Goal: Information Seeking & Learning: Find specific fact

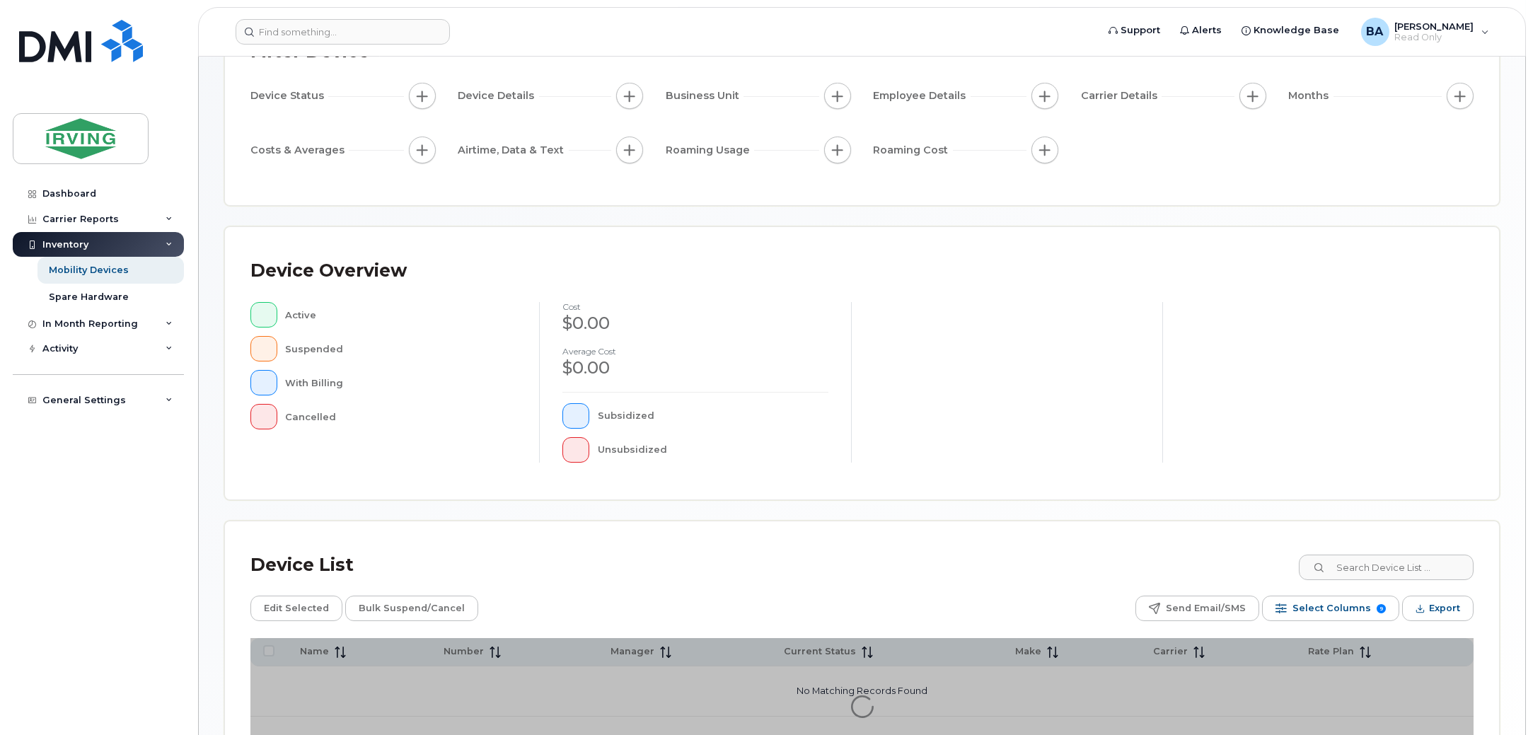
scroll to position [238, 0]
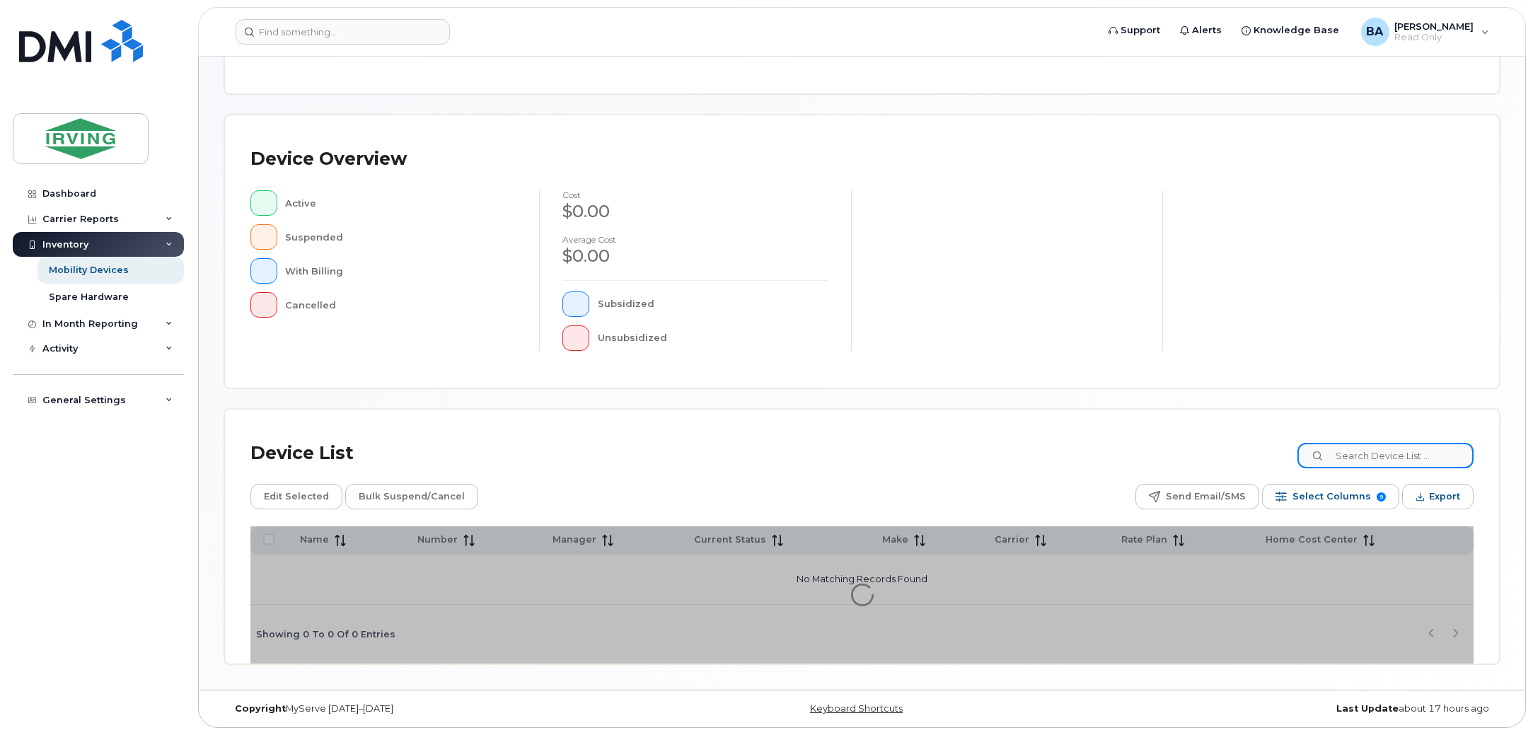
click at [1371, 458] on input at bounding box center [1386, 455] width 176 height 25
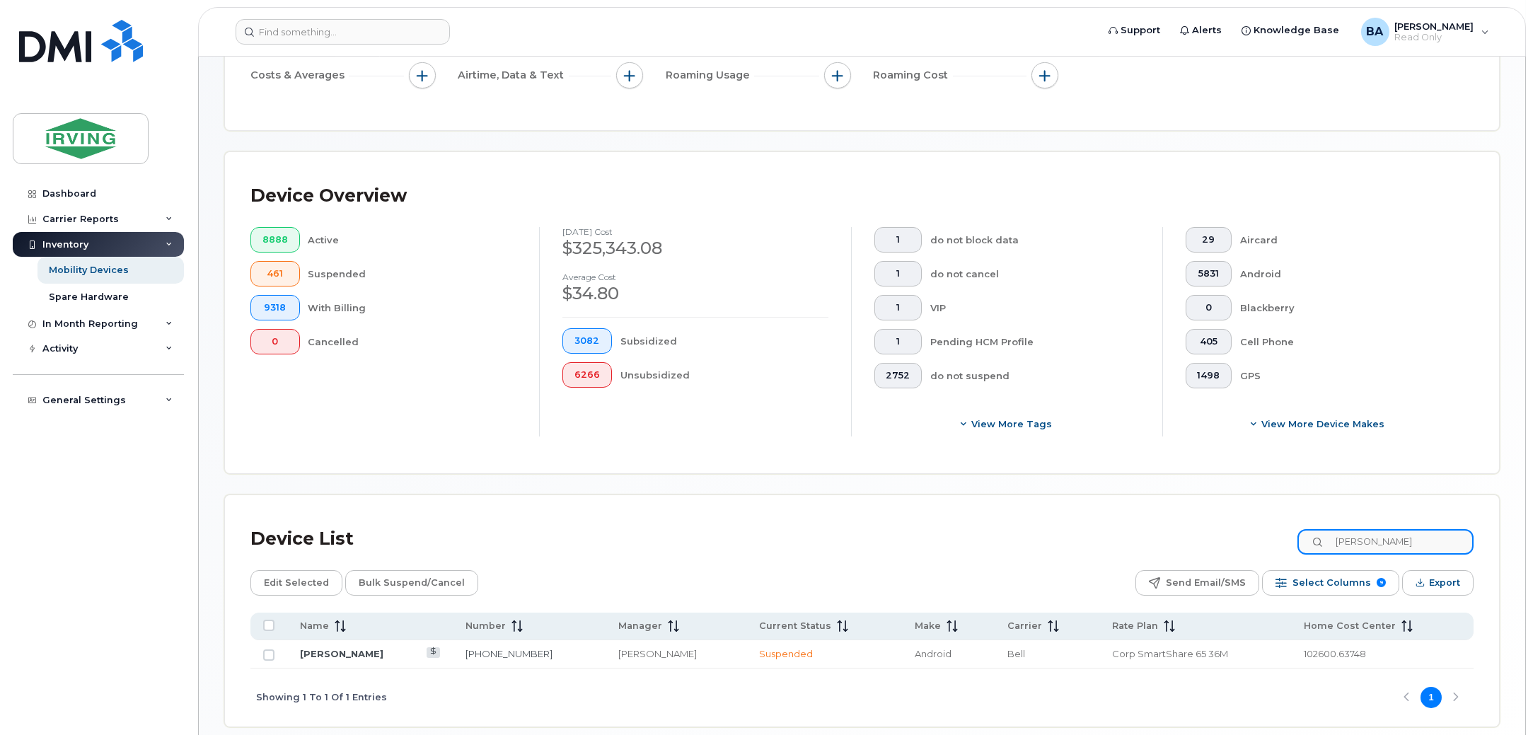
drag, startPoint x: 1450, startPoint y: 544, endPoint x: 1013, endPoint y: 517, distance: 437.5
click at [1013, 517] on div "Device List bradley leblanc Edit Selected Bulk Suspend/Cancel Send Email/SMS Se…" at bounding box center [862, 610] width 1274 height 231
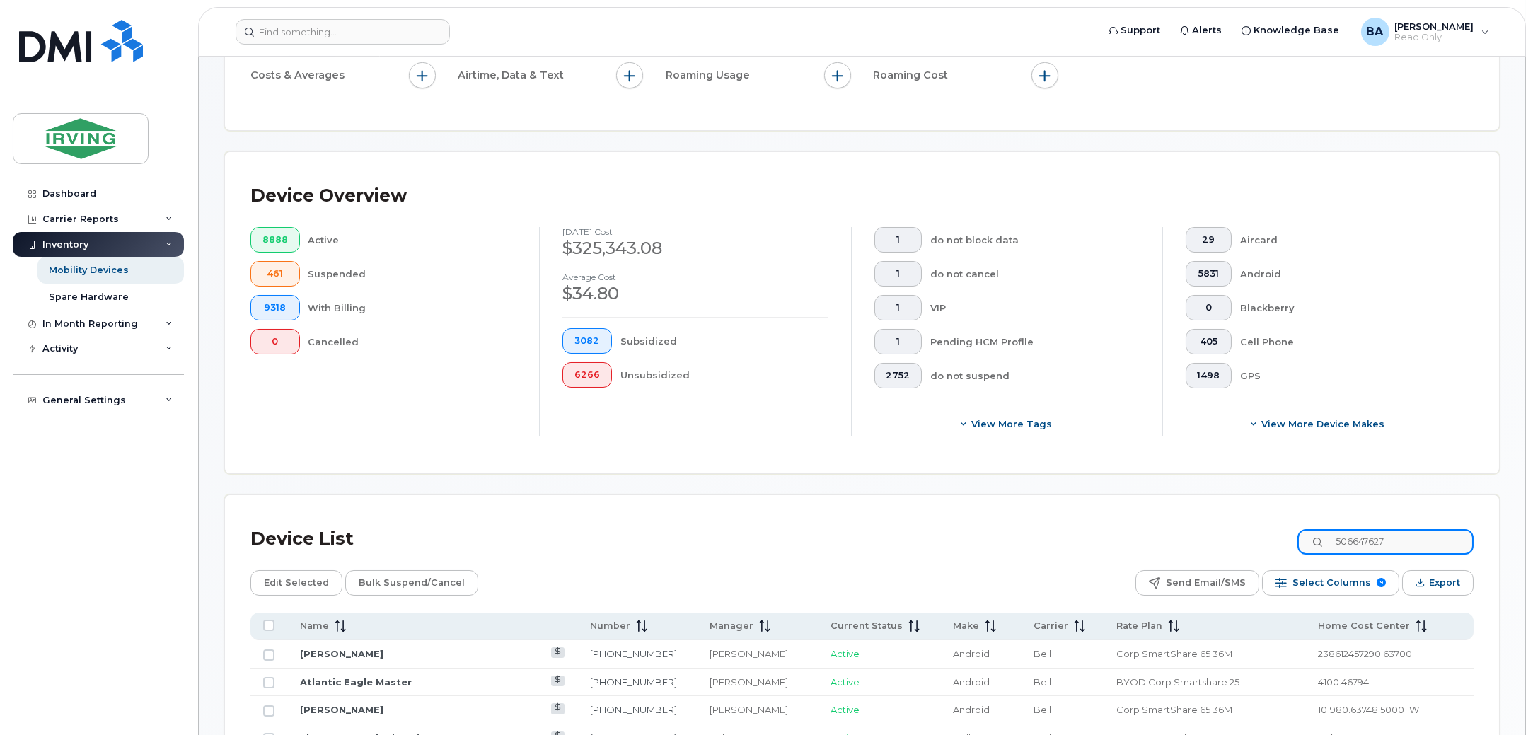
type input "5066476271"
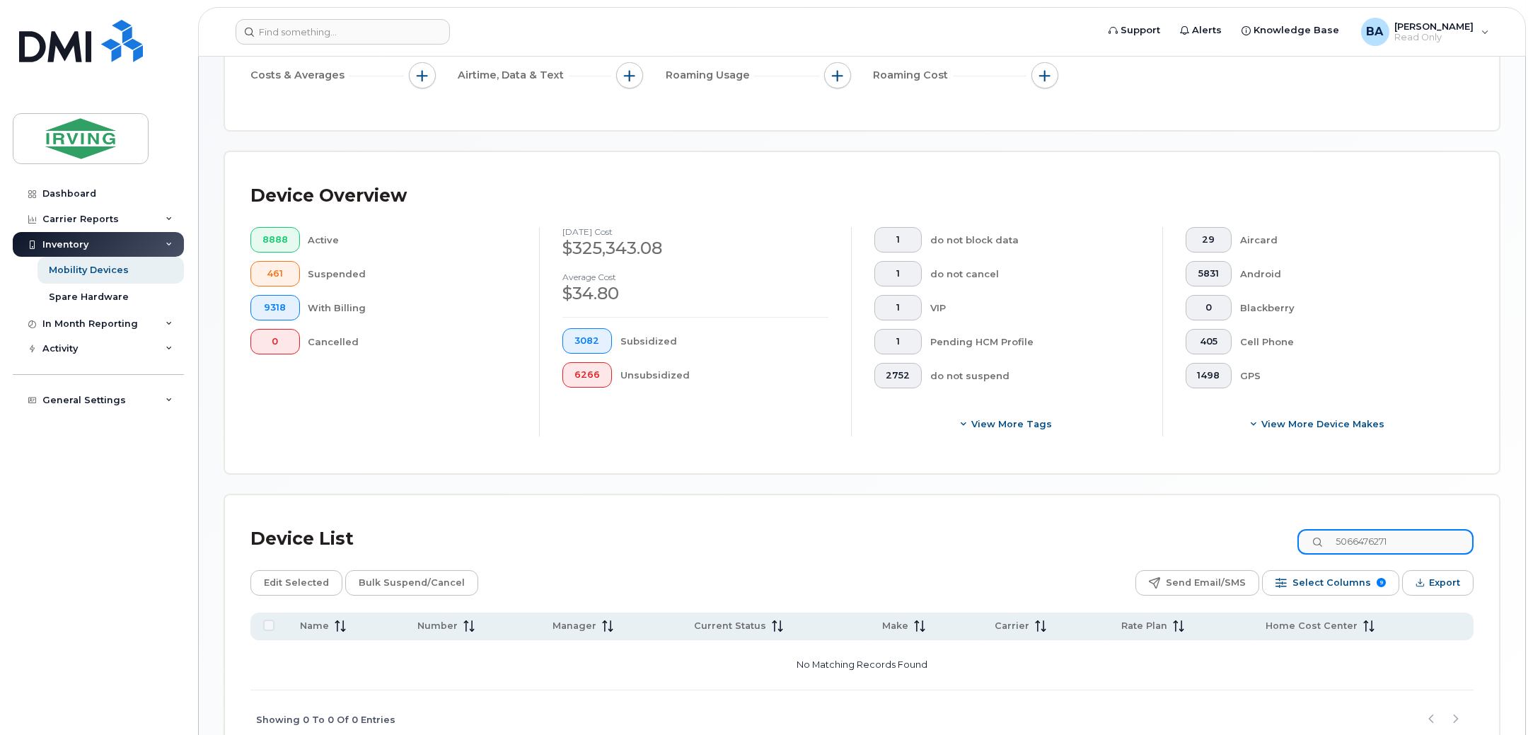
drag, startPoint x: 1252, startPoint y: 526, endPoint x: 1124, endPoint y: 537, distance: 128.5
click at [1144, 532] on div "Device List 5066476271" at bounding box center [863, 539] width 1224 height 37
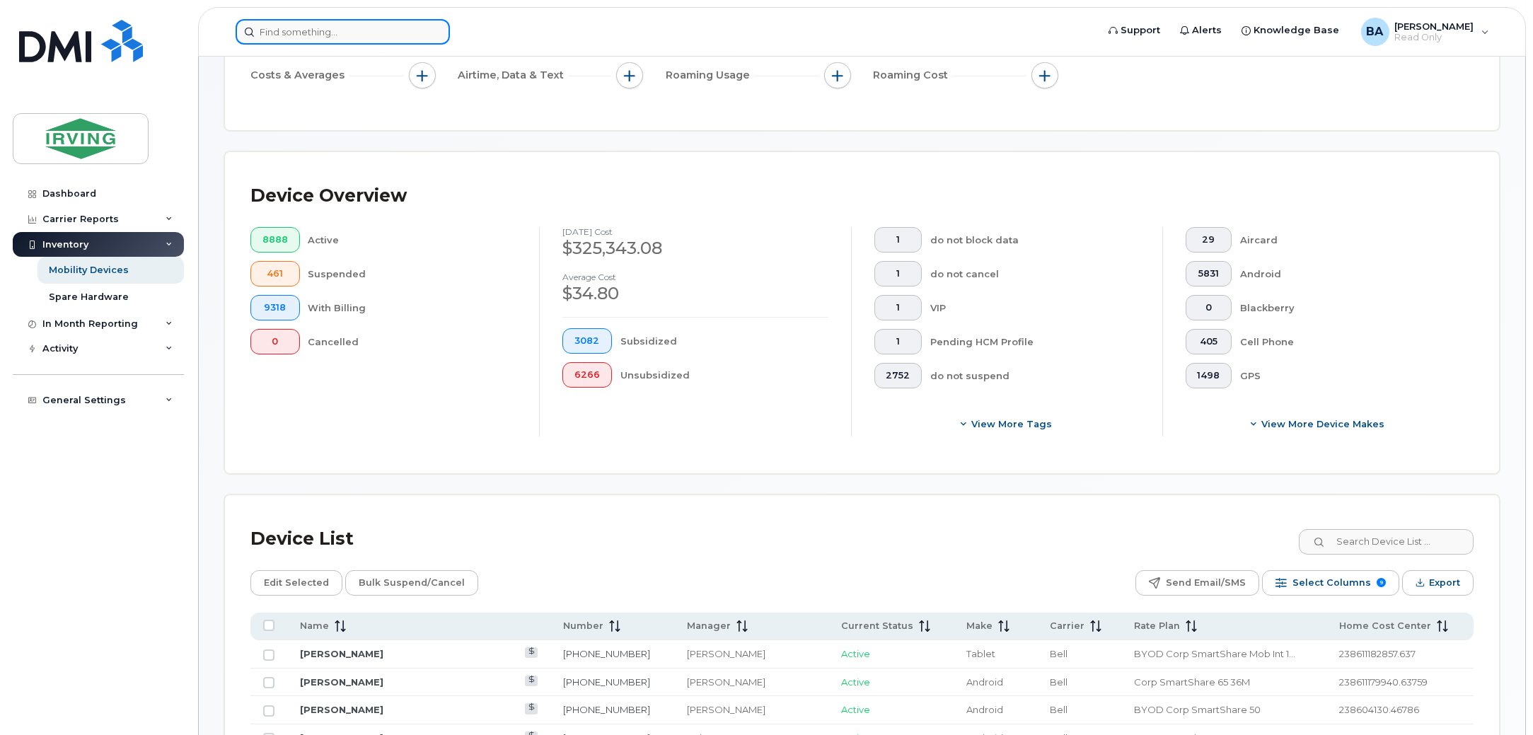
click at [337, 37] on input at bounding box center [343, 31] width 214 height 25
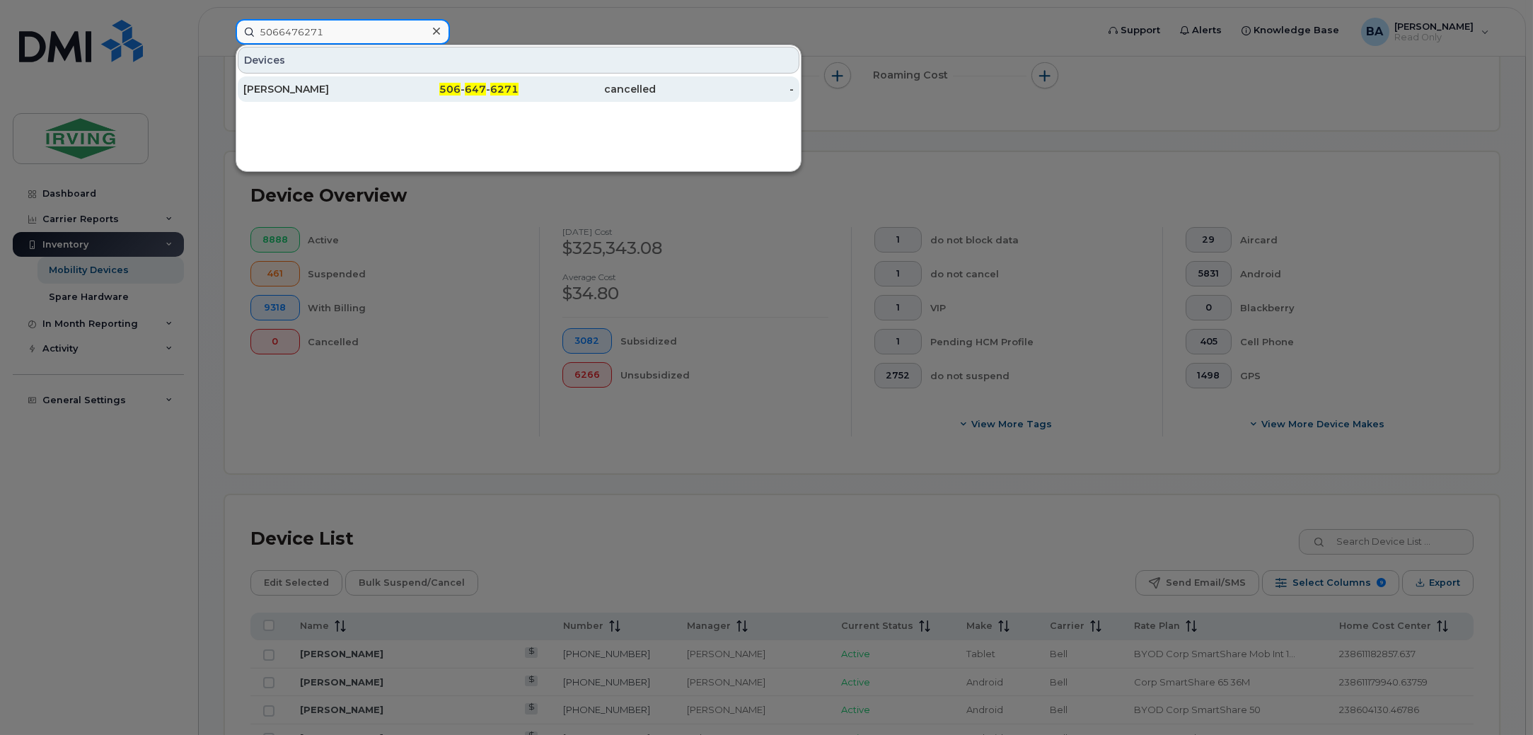
type input "5066476271"
click at [350, 93] on div "Bradly Leblanc" at bounding box center [312, 89] width 138 height 14
click at [346, 33] on input "5066476271" at bounding box center [343, 31] width 214 height 25
drag, startPoint x: 352, startPoint y: 33, endPoint x: 0, endPoint y: 19, distance: 352.0
click at [224, 19] on div "5066476271 Devices Bradly Leblanc 506 - 647 - 6271 cancelled -" at bounding box center [661, 31] width 875 height 25
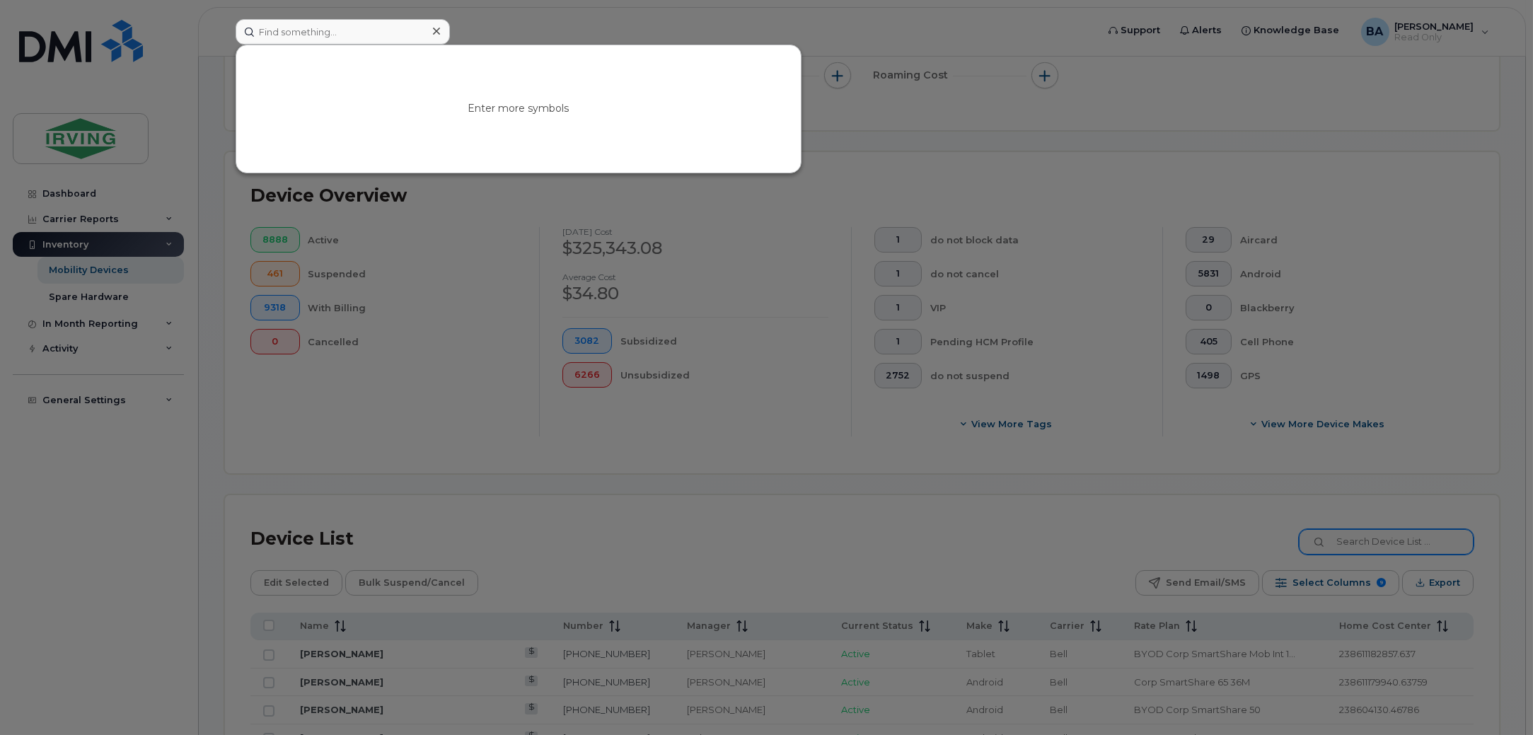
click at [1412, 522] on div at bounding box center [766, 367] width 1533 height 735
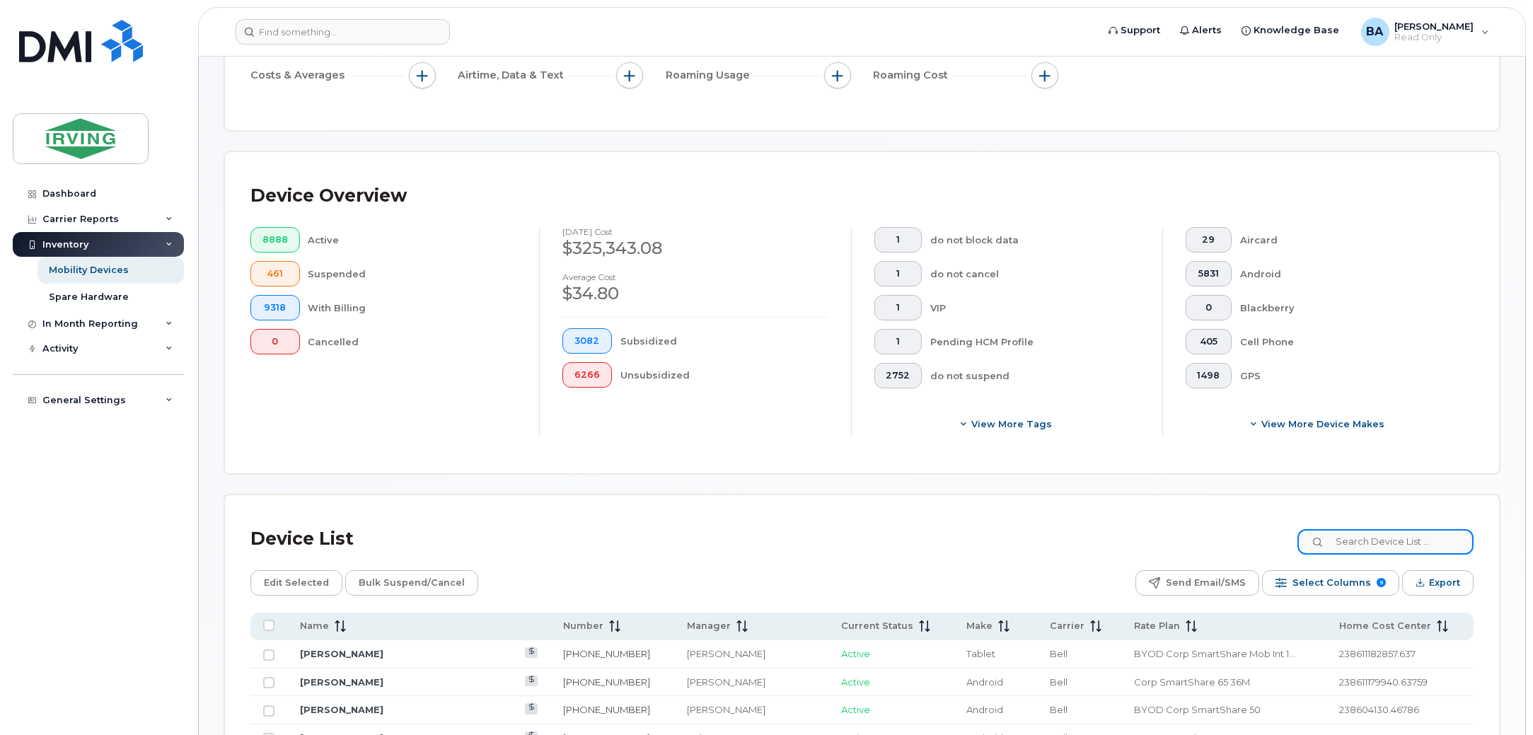
click at [1405, 541] on input at bounding box center [1386, 541] width 176 height 25
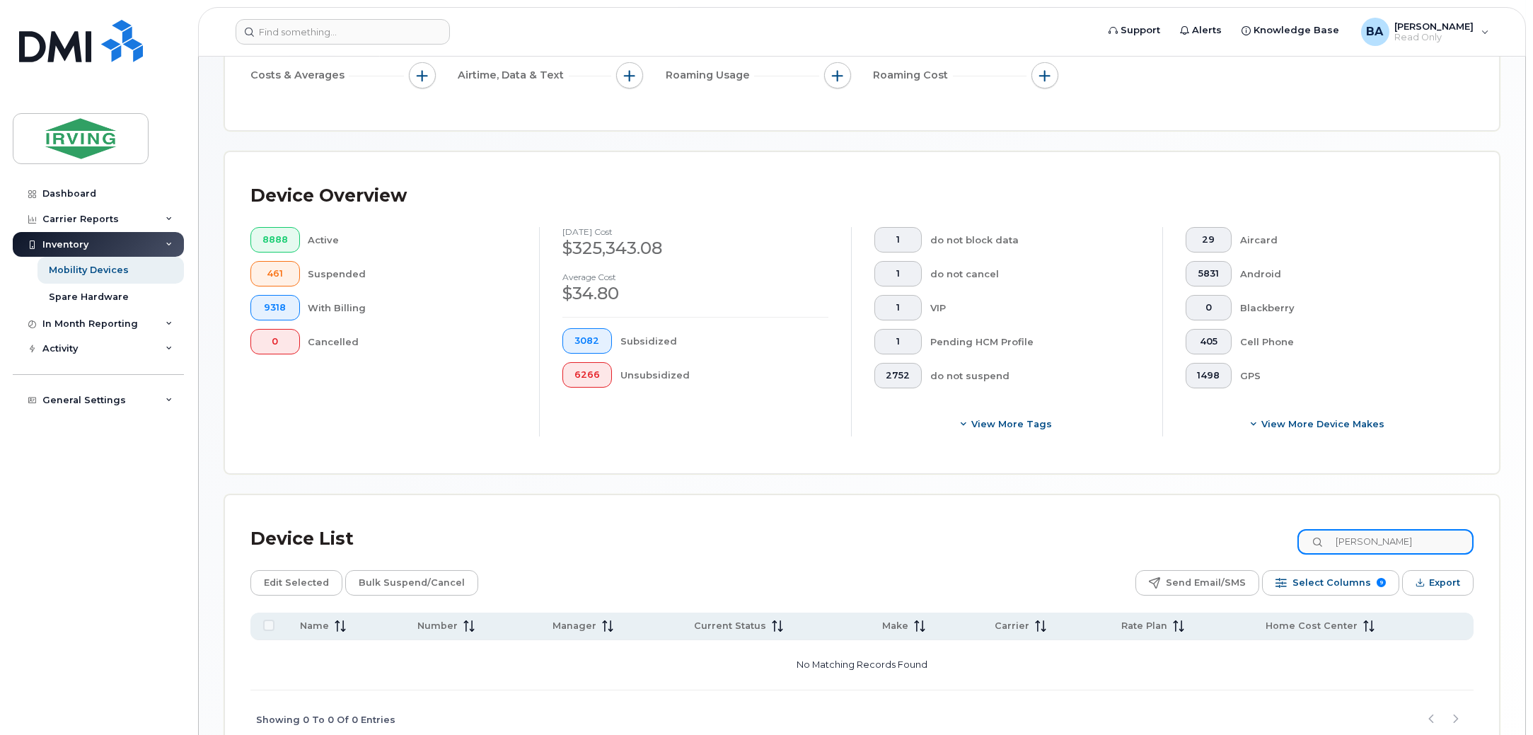
drag, startPoint x: 1434, startPoint y: 546, endPoint x: 1103, endPoint y: 517, distance: 333.2
click at [1103, 517] on div "Device List jenna hazelton Edit Selected Bulk Suspend/Cancel Send Email/SMS Sel…" at bounding box center [862, 622] width 1274 height 254
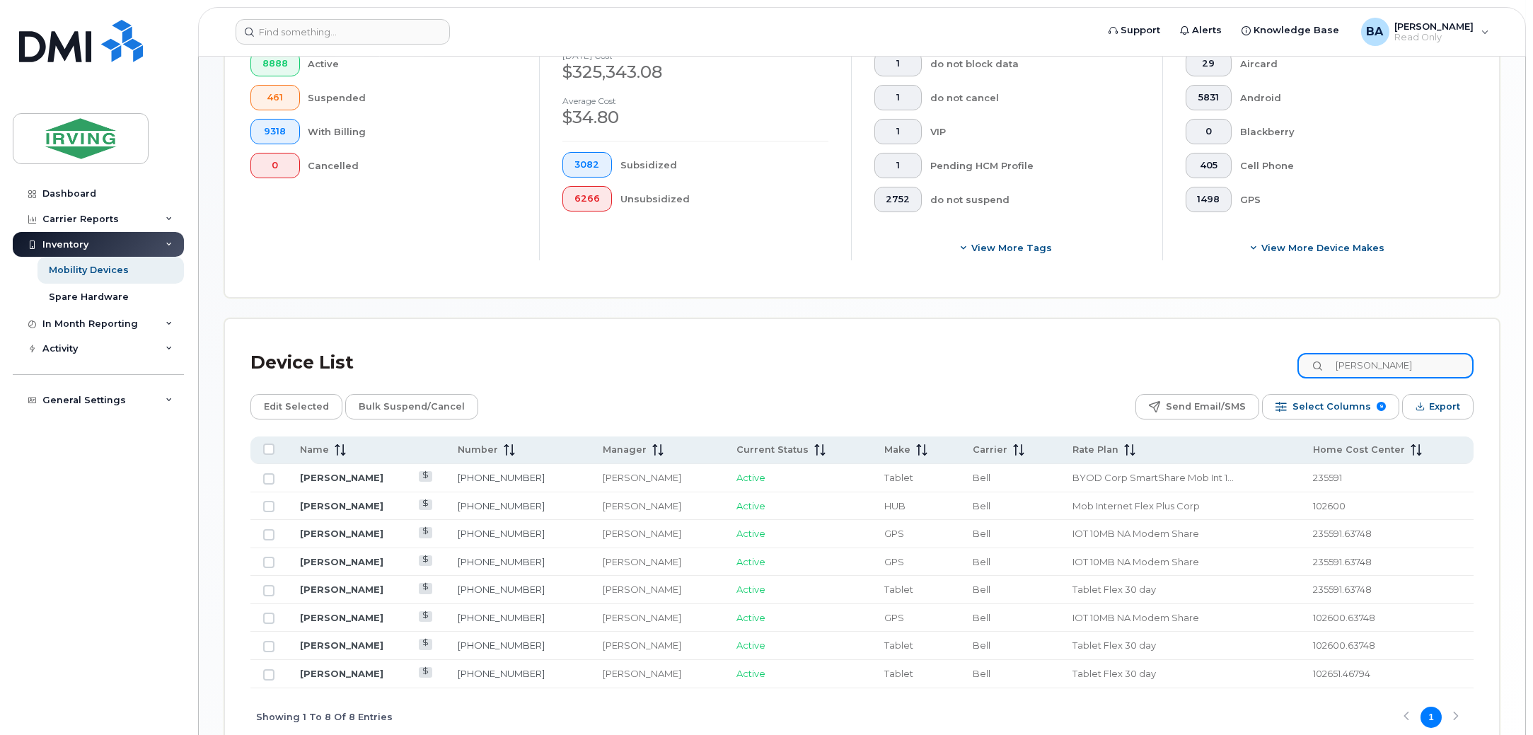
scroll to position [415, 0]
click at [496, 588] on link "506-349-8015" at bounding box center [501, 588] width 87 height 11
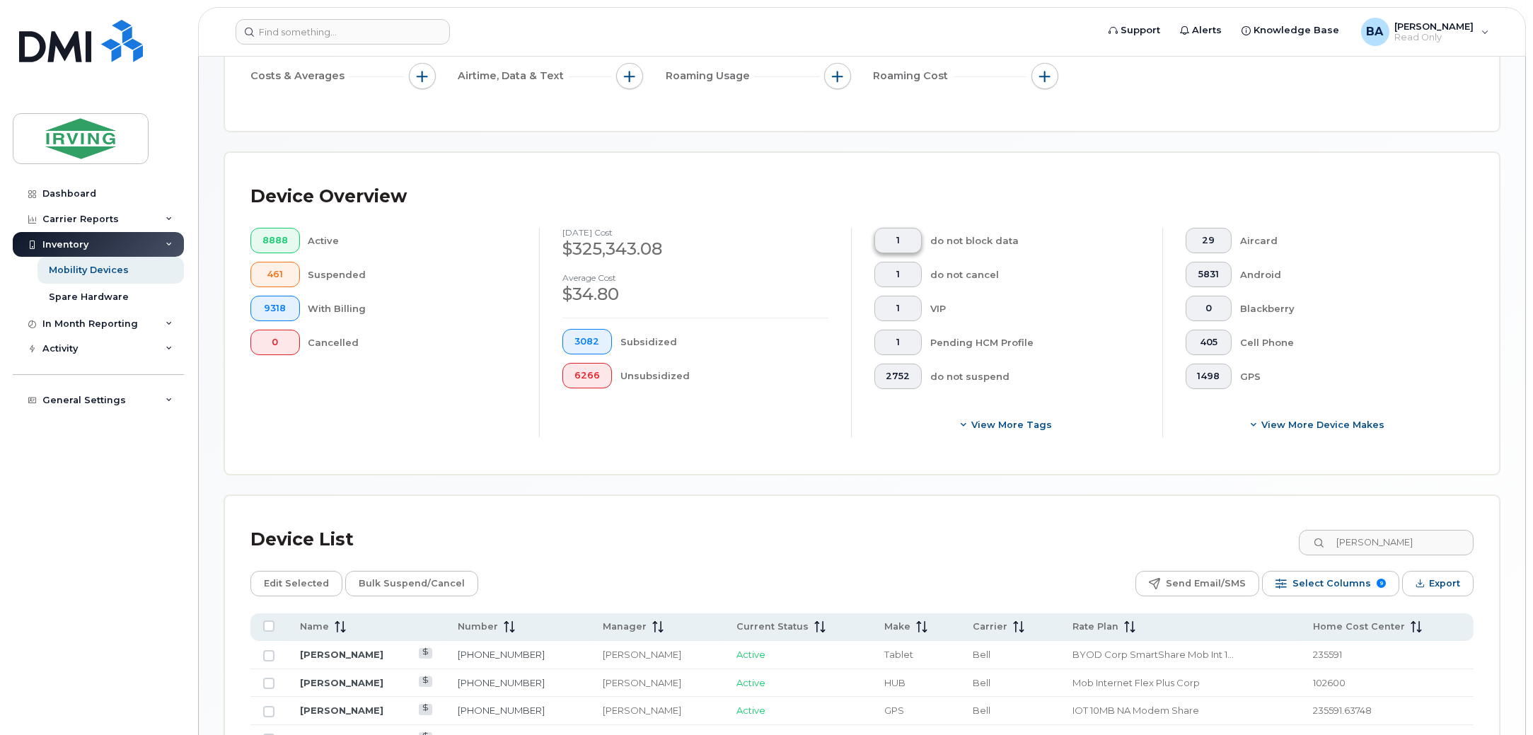
scroll to position [497, 0]
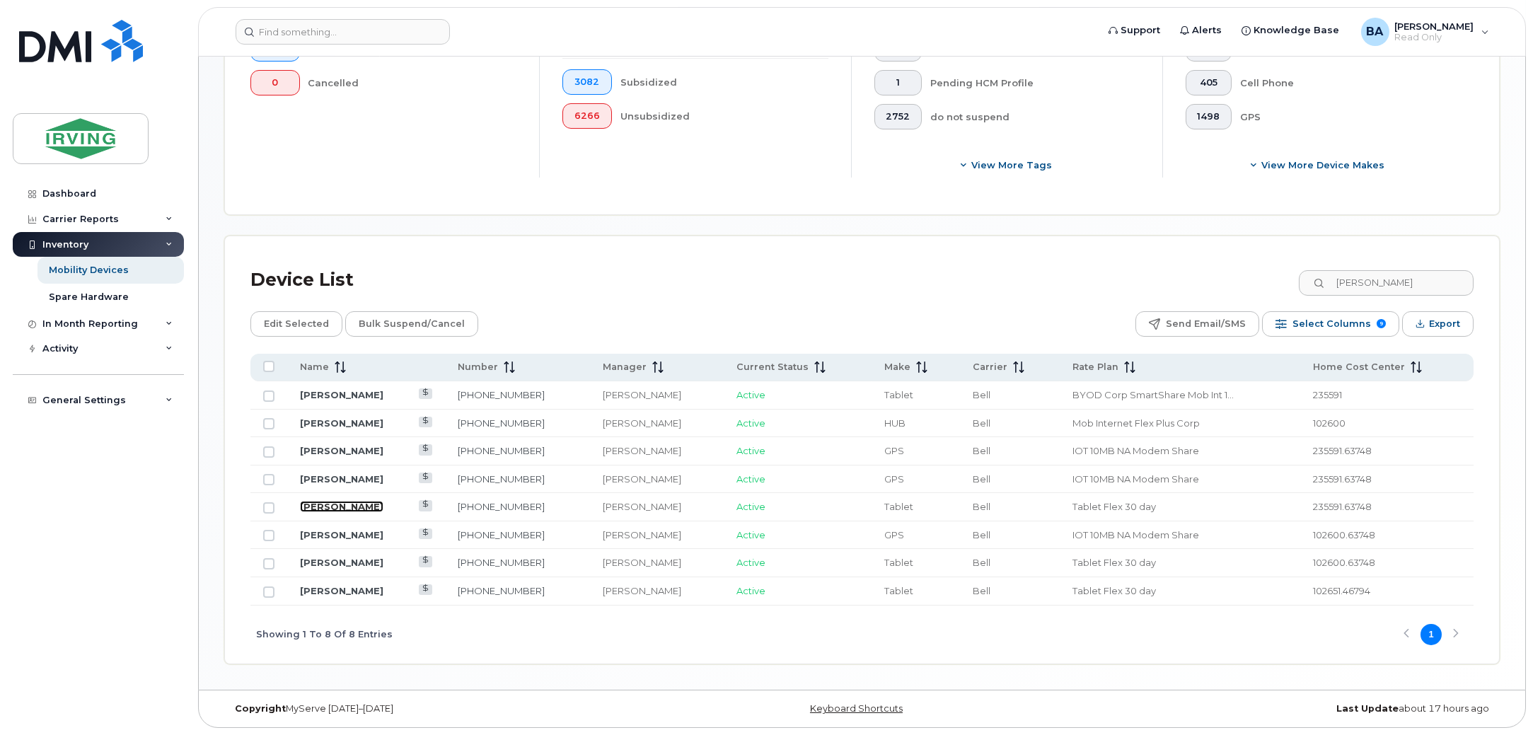
click at [353, 502] on link "Janet Hazelton" at bounding box center [342, 506] width 84 height 11
drag, startPoint x: 1427, startPoint y: 283, endPoint x: 880, endPoint y: 272, distance: 547.8
click at [904, 269] on div "Device List hazelton" at bounding box center [863, 280] width 1224 height 37
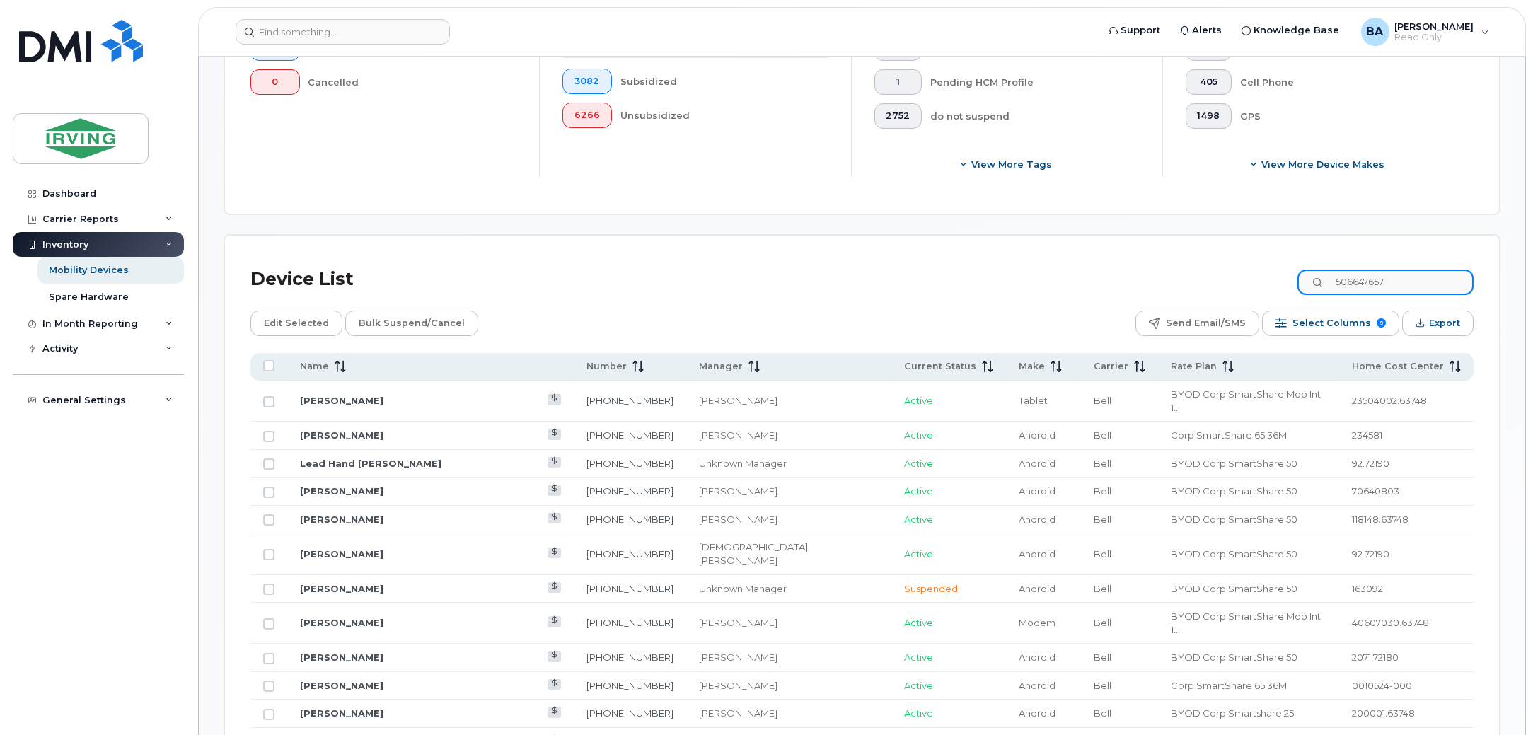
type input "5066476577"
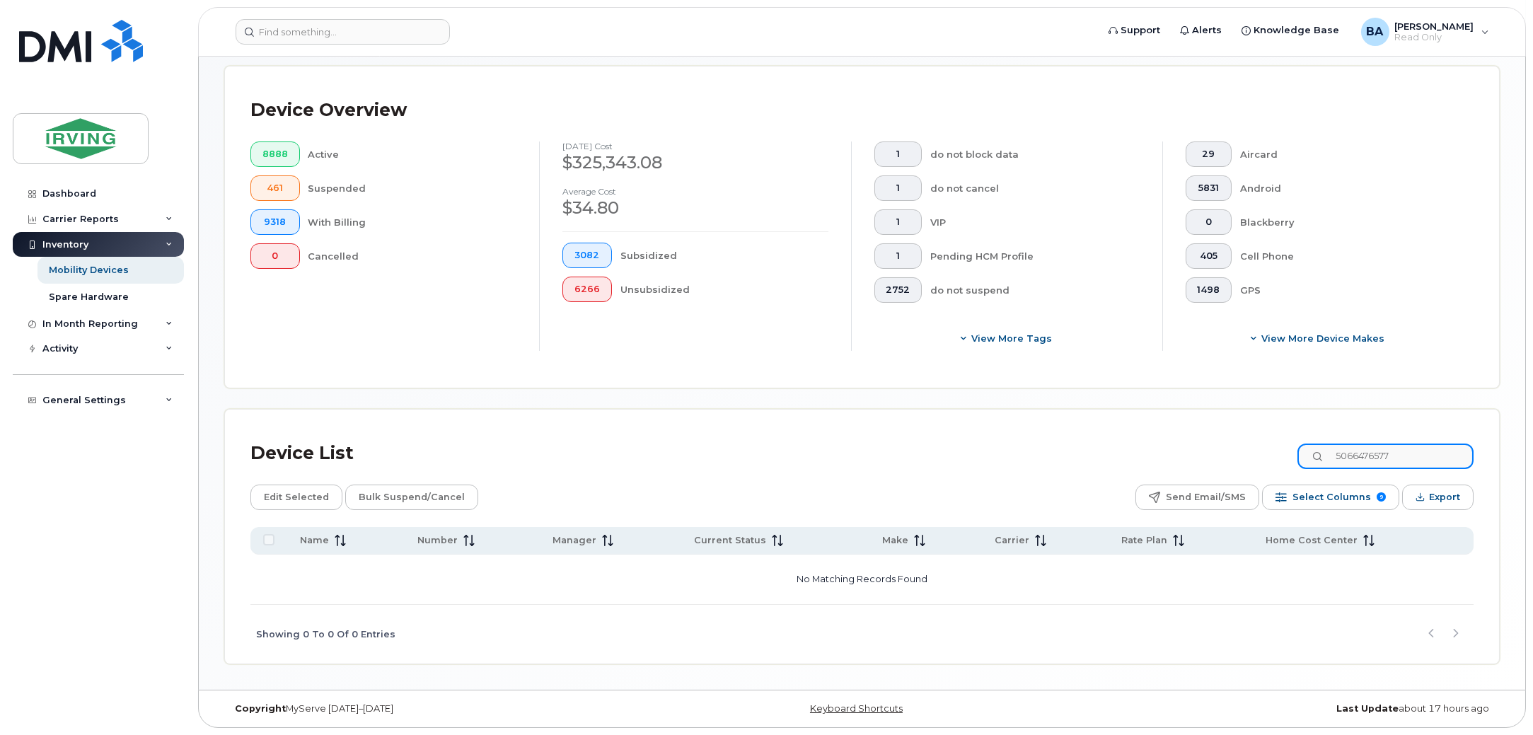
scroll to position [323, 0]
drag, startPoint x: 1427, startPoint y: 460, endPoint x: 1047, endPoint y: 479, distance: 380.5
click at [1047, 479] on div "Device List 5066476577 Edit Selected Bulk Suspend/Cancel Send Email/SMS Select …" at bounding box center [863, 550] width 1224 height 229
type input "muganza"
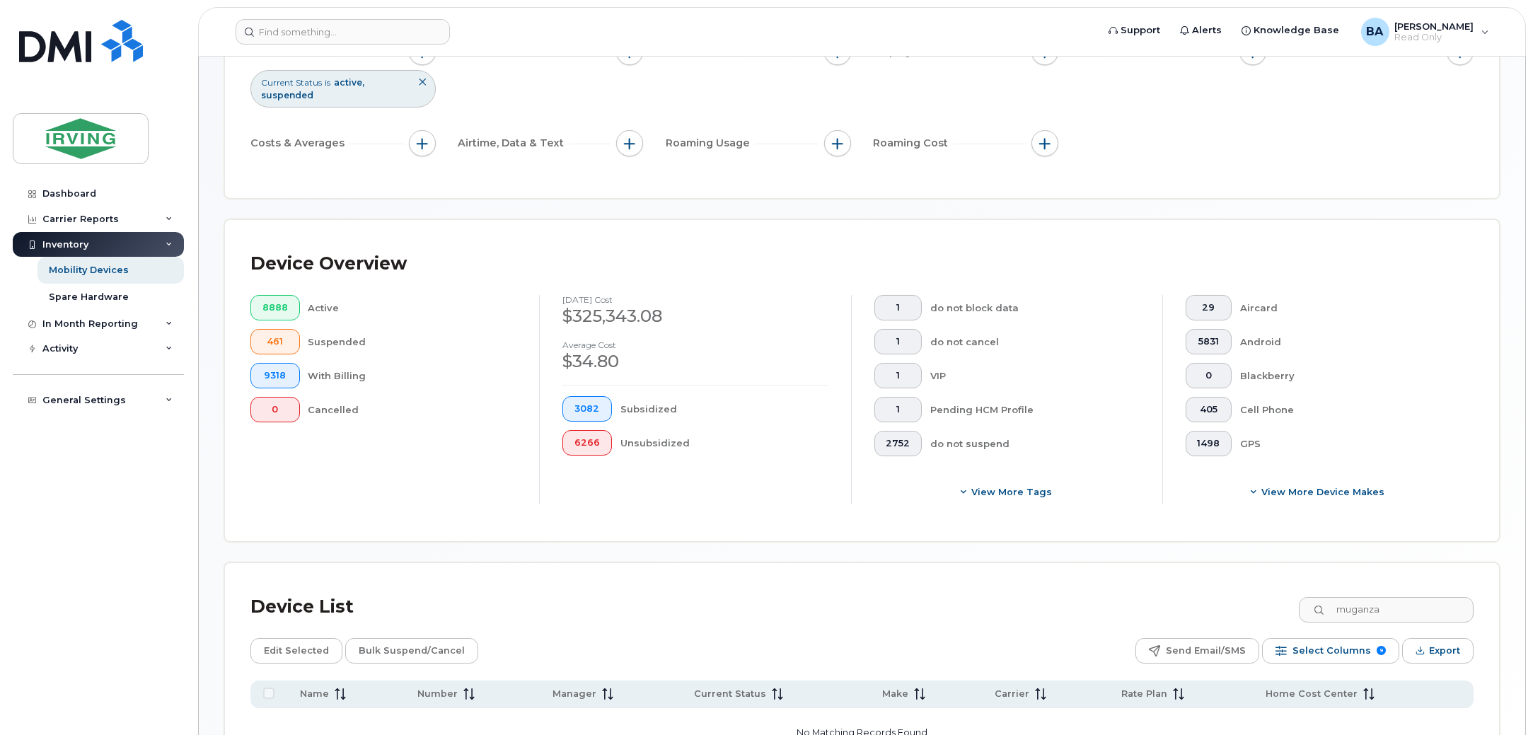
scroll to position [0, 0]
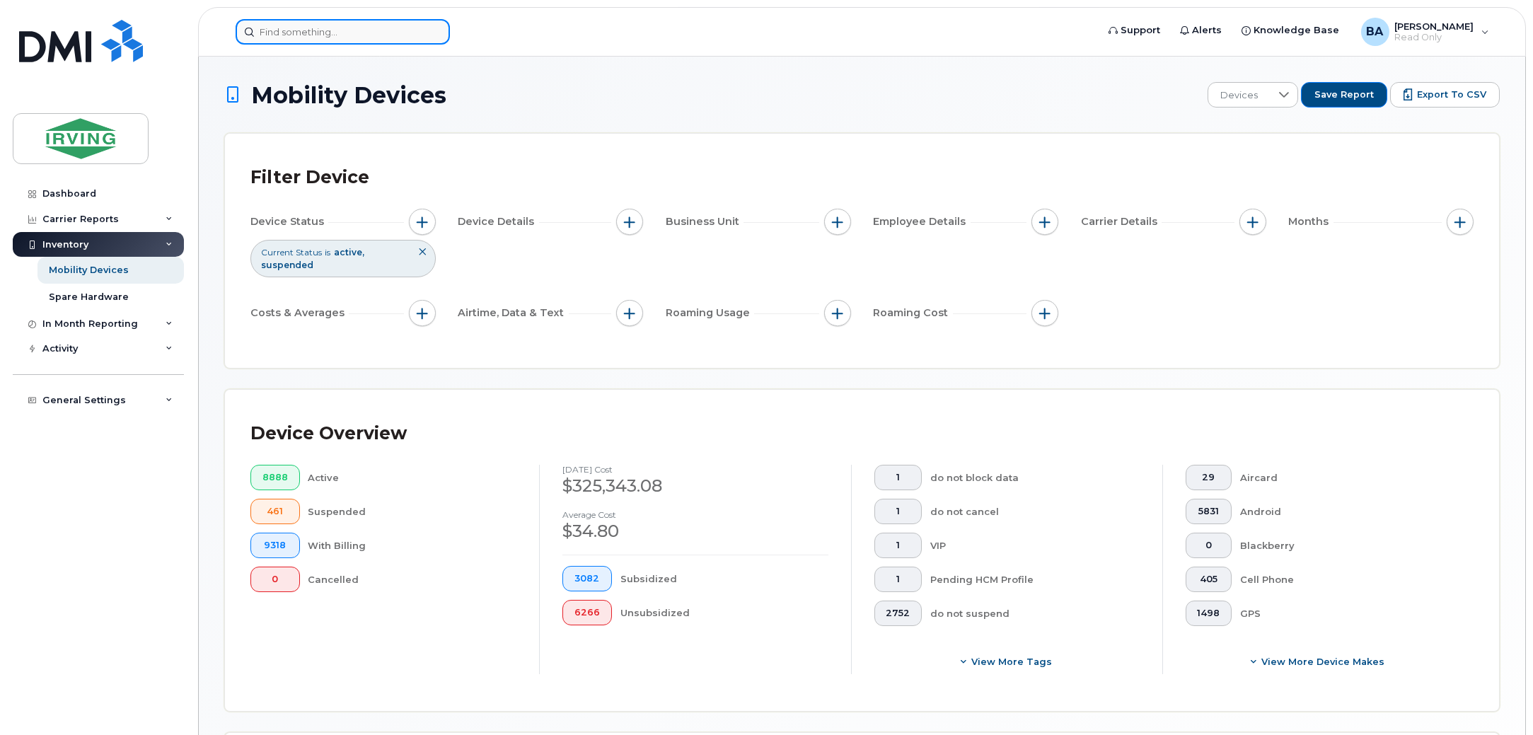
click at [326, 35] on input at bounding box center [343, 31] width 214 height 25
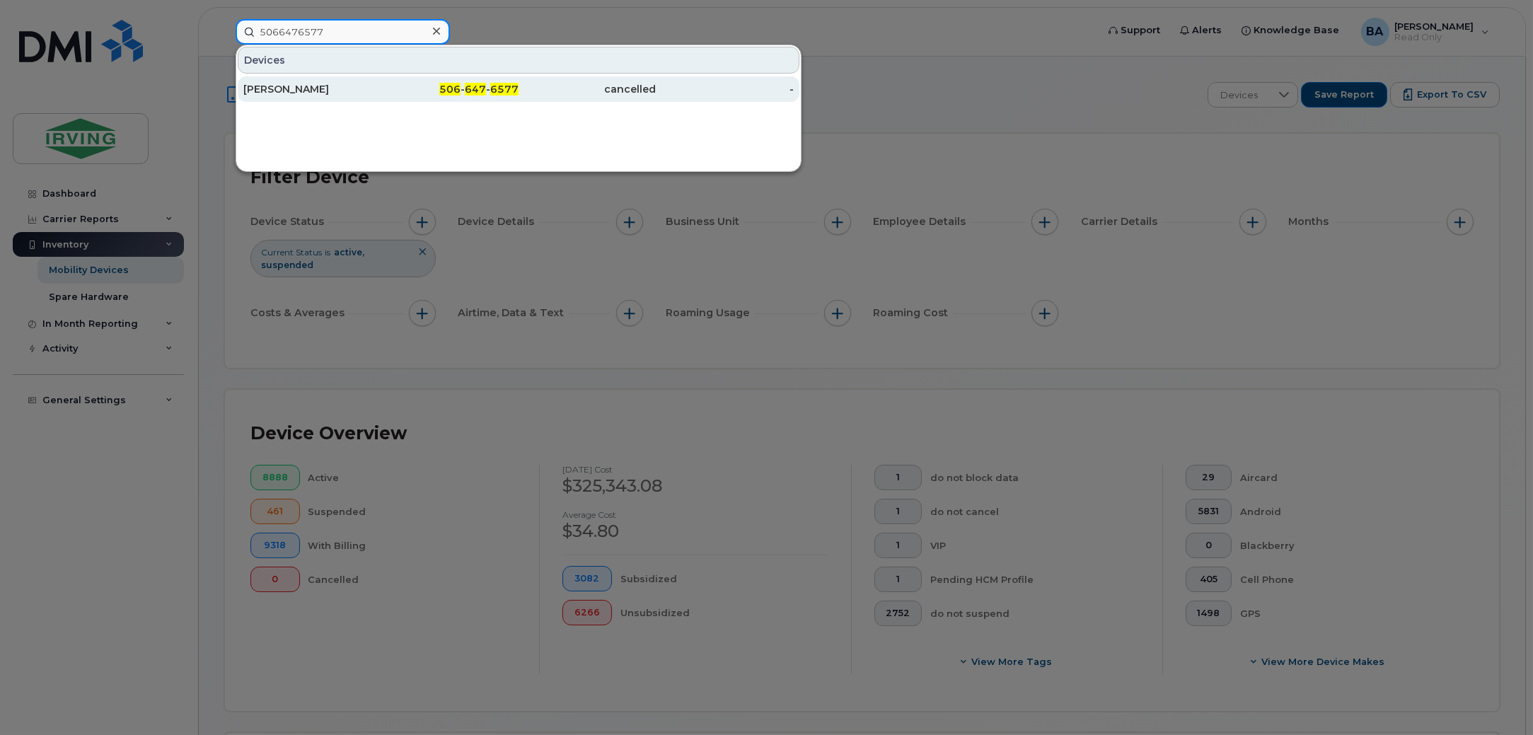
type input "5066476577"
click at [348, 86] on div "Joseph Muganza" at bounding box center [312, 89] width 138 height 14
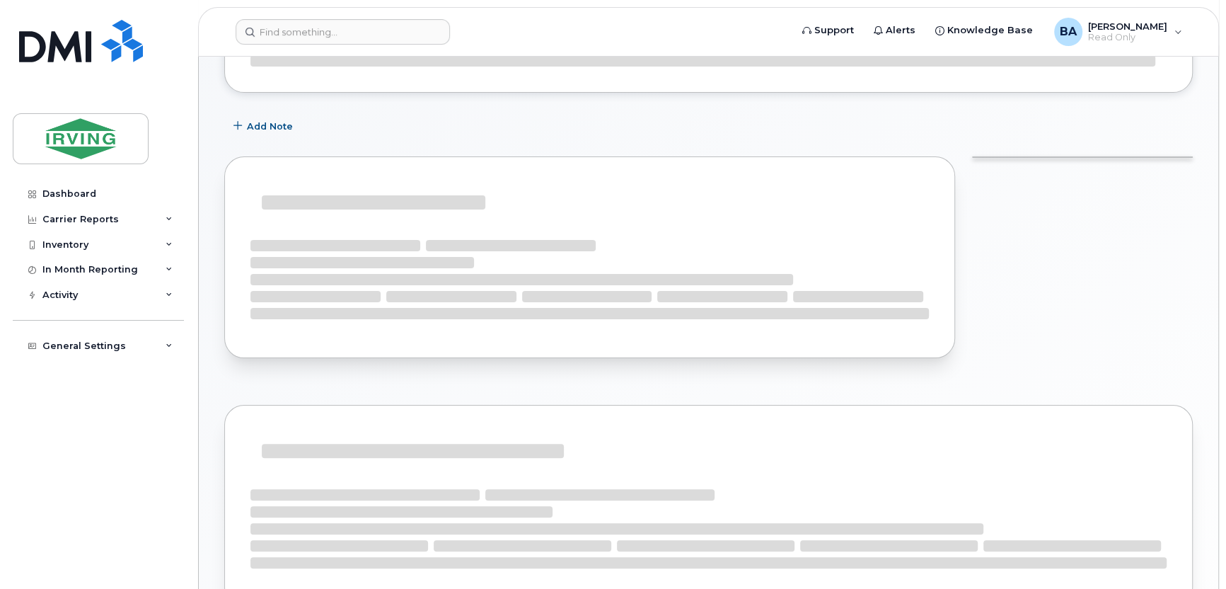
scroll to position [262, 0]
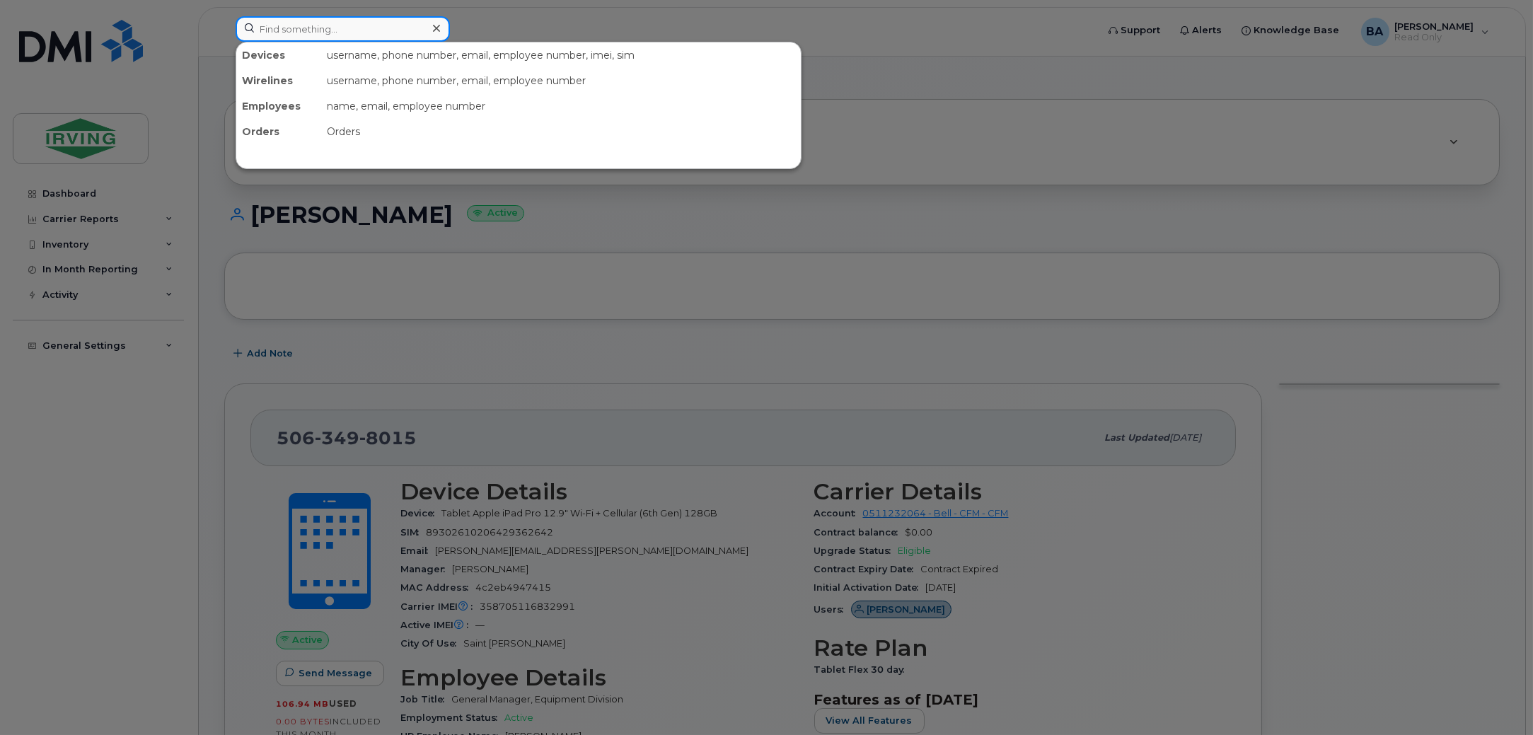
click at [311, 19] on input at bounding box center [343, 28] width 214 height 25
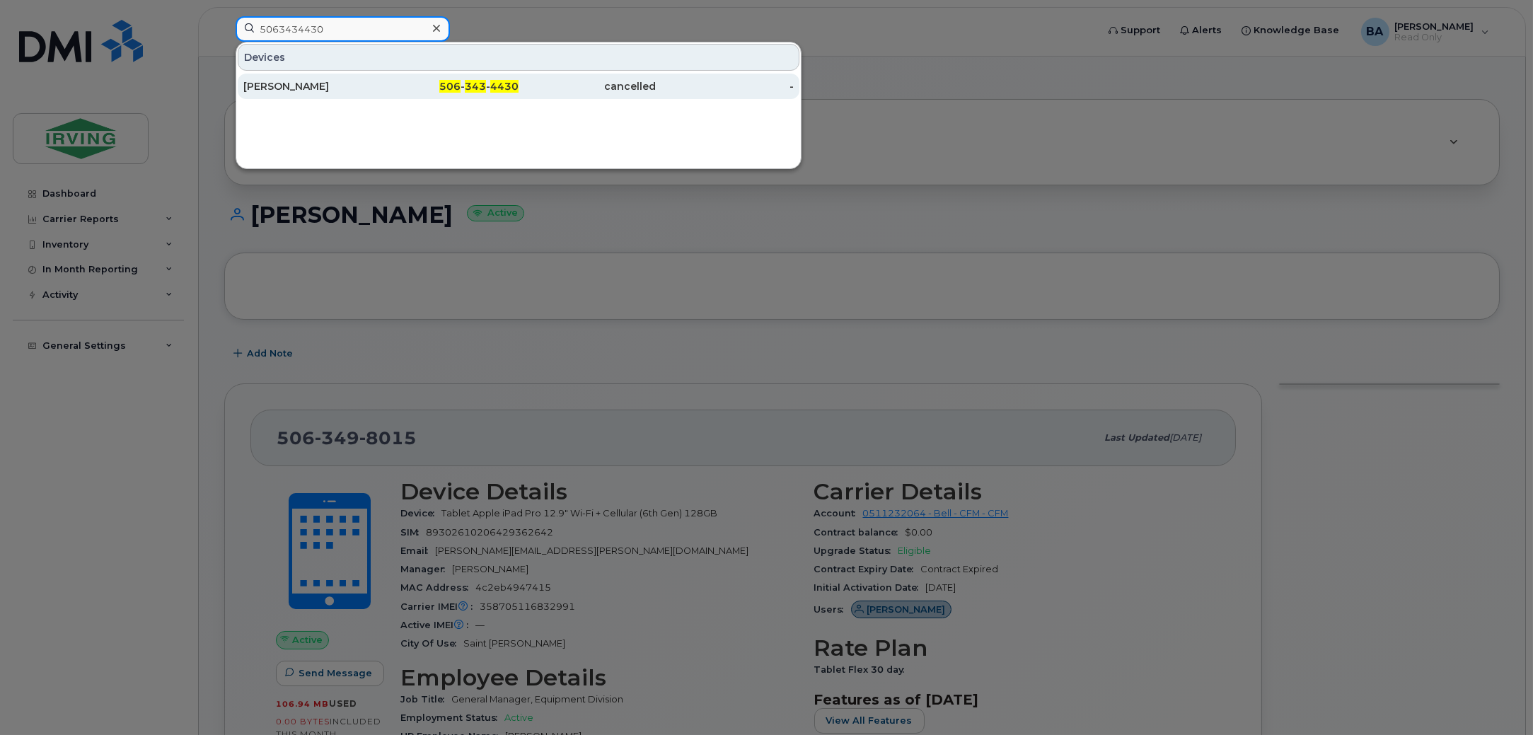
type input "5063434430"
drag, startPoint x: 323, startPoint y: 75, endPoint x: 319, endPoint y: 87, distance: 12.5
click at [323, 75] on div "Jenna Hazelton" at bounding box center [312, 86] width 138 height 25
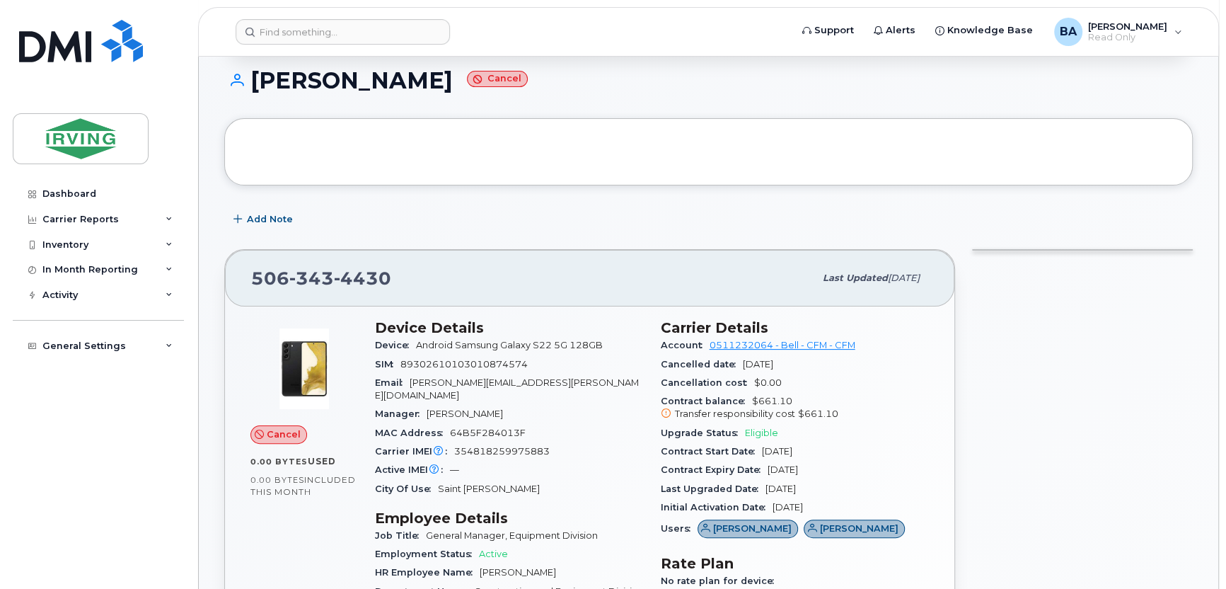
scroll to position [142, 0]
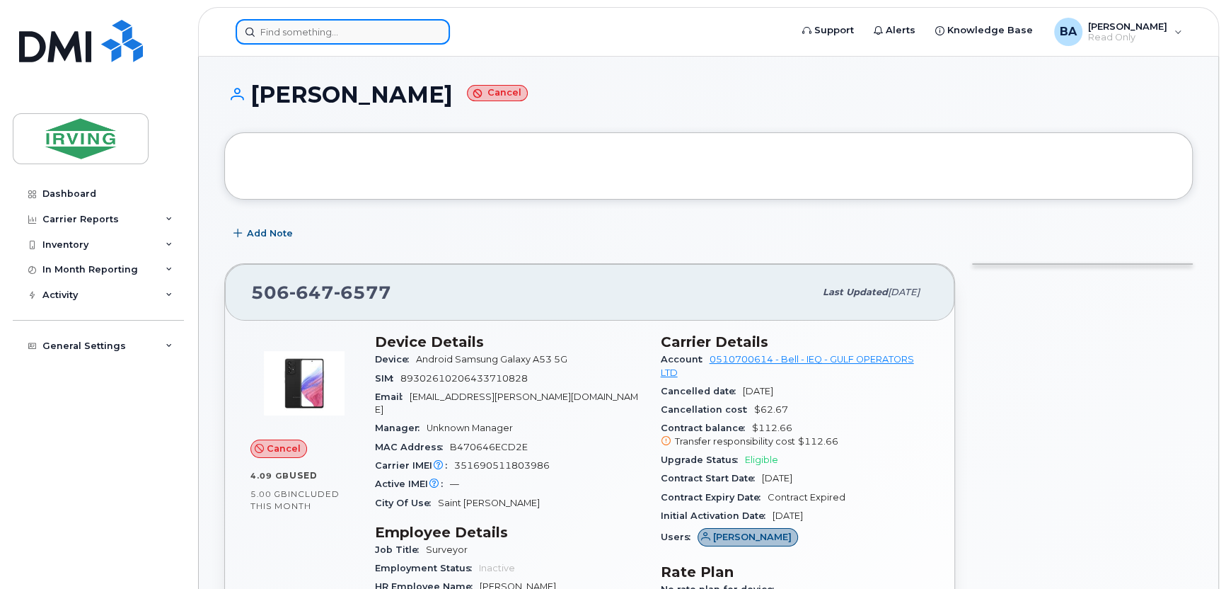
click at [309, 32] on input at bounding box center [343, 31] width 214 height 25
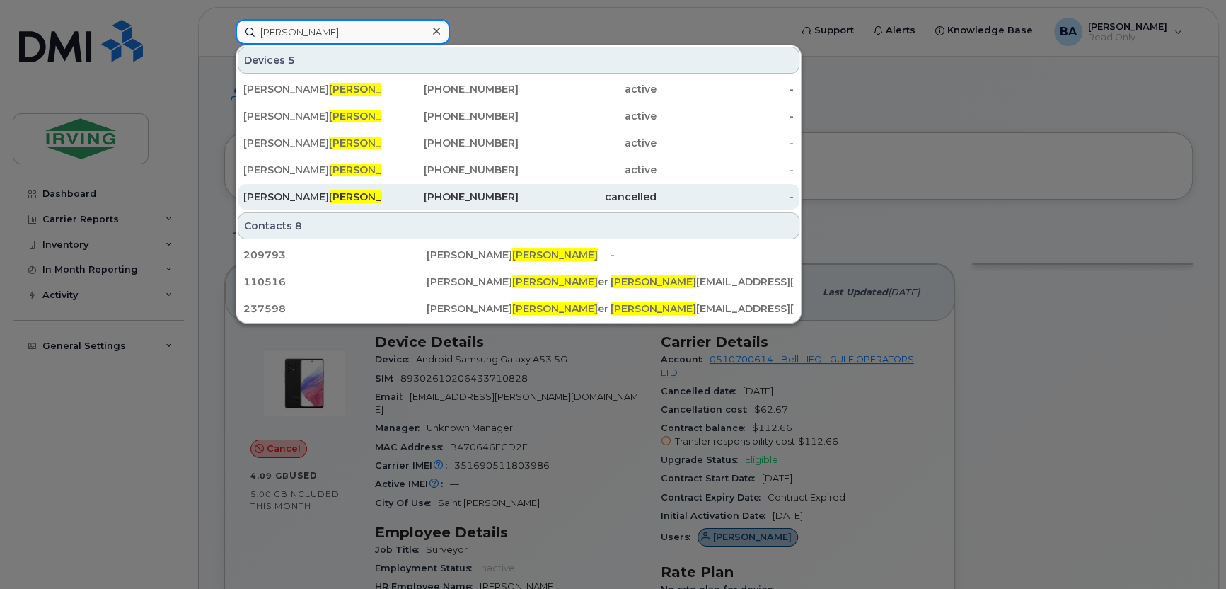
type input "[PERSON_NAME]"
click at [435, 202] on div "506-392-7612" at bounding box center [450, 197] width 138 height 14
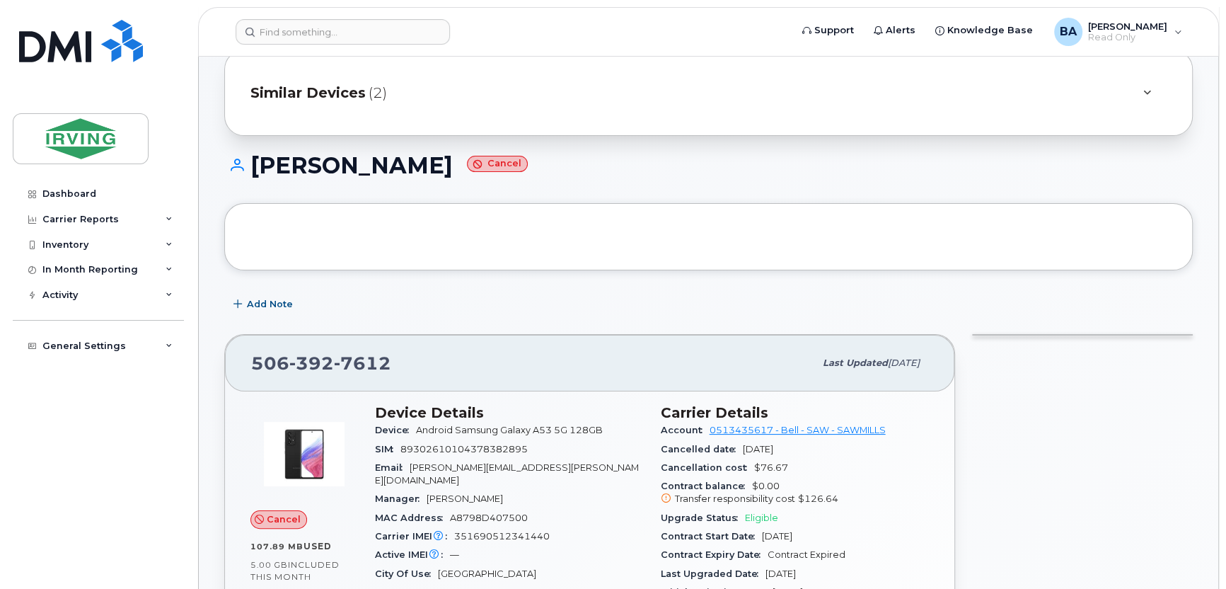
scroll to position [71, 0]
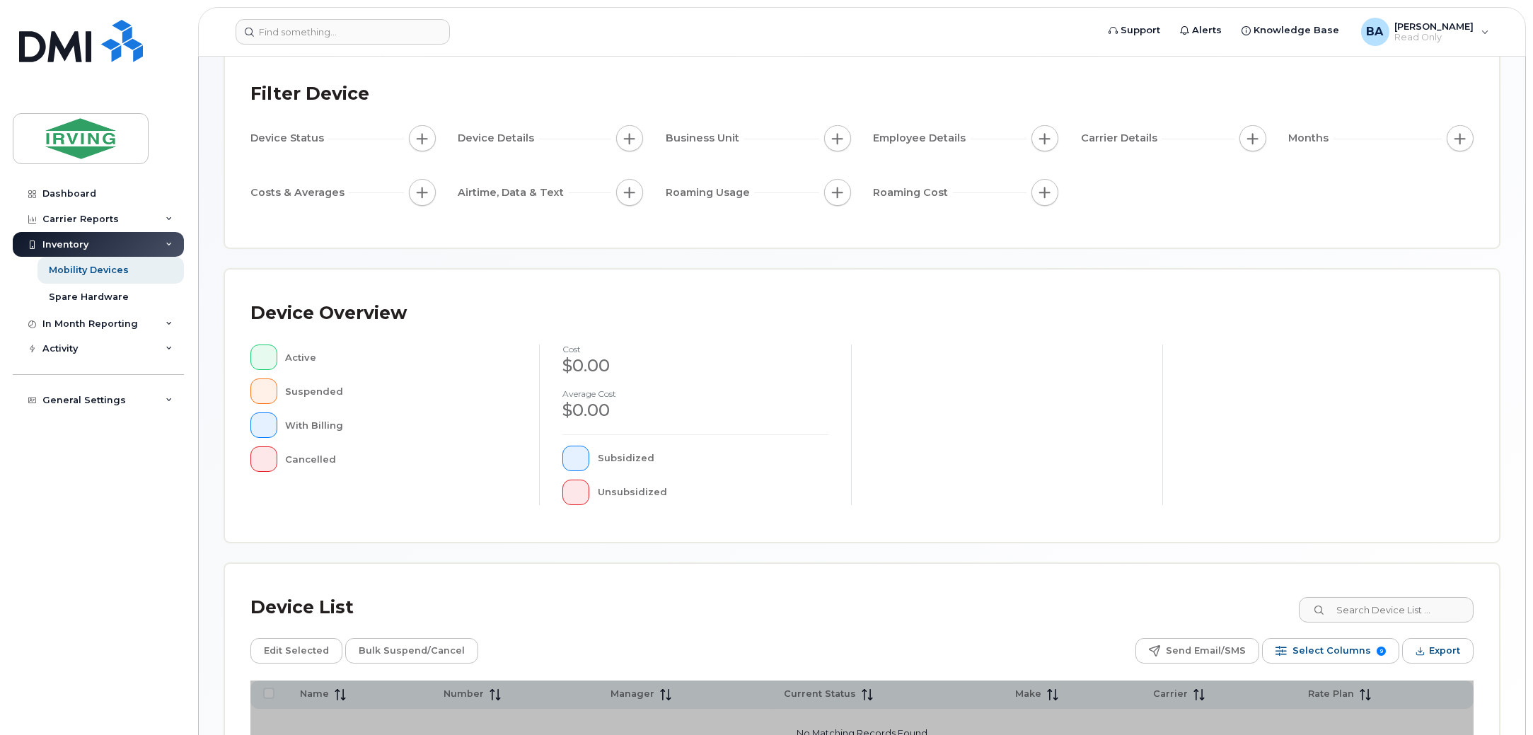
scroll to position [88, 0]
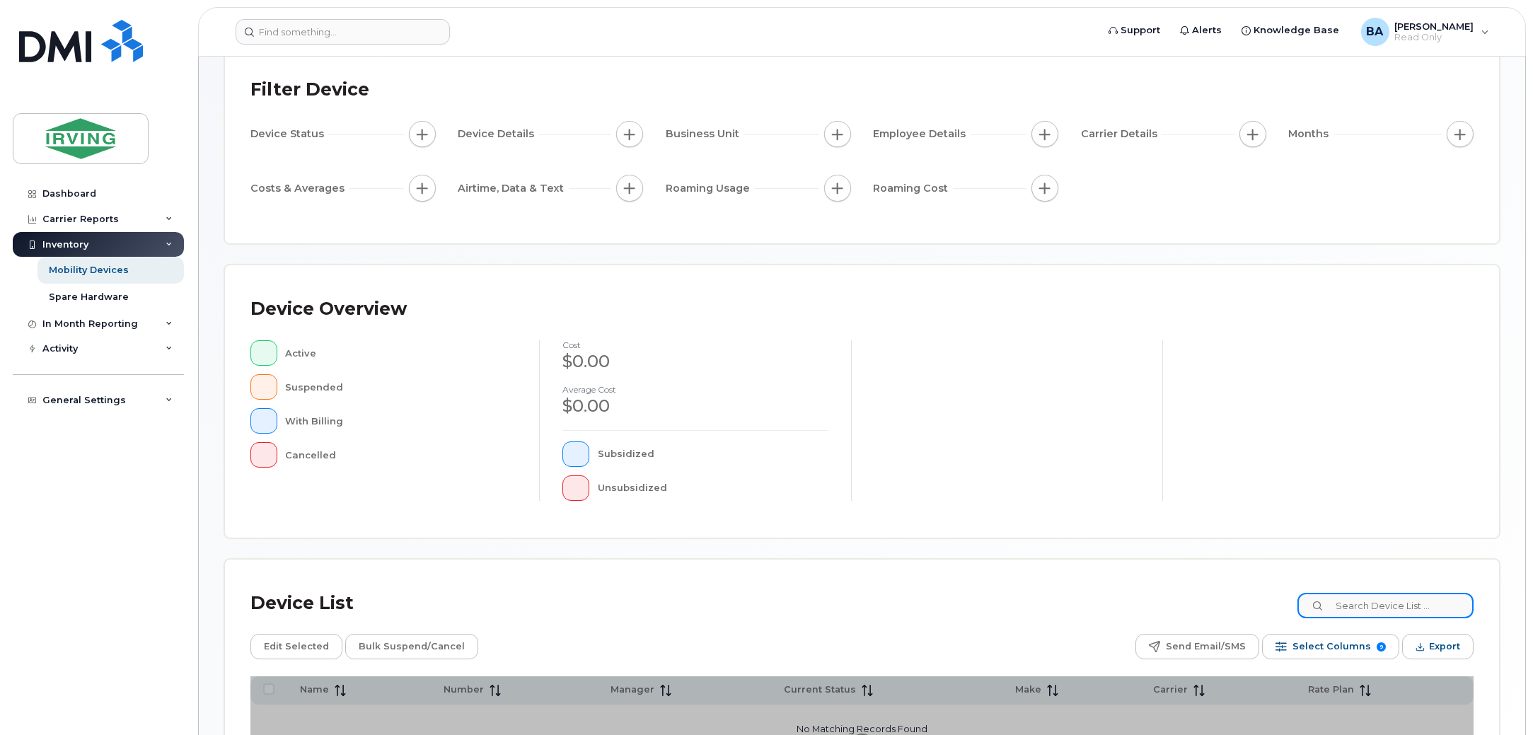
click at [1388, 594] on input at bounding box center [1386, 605] width 176 height 25
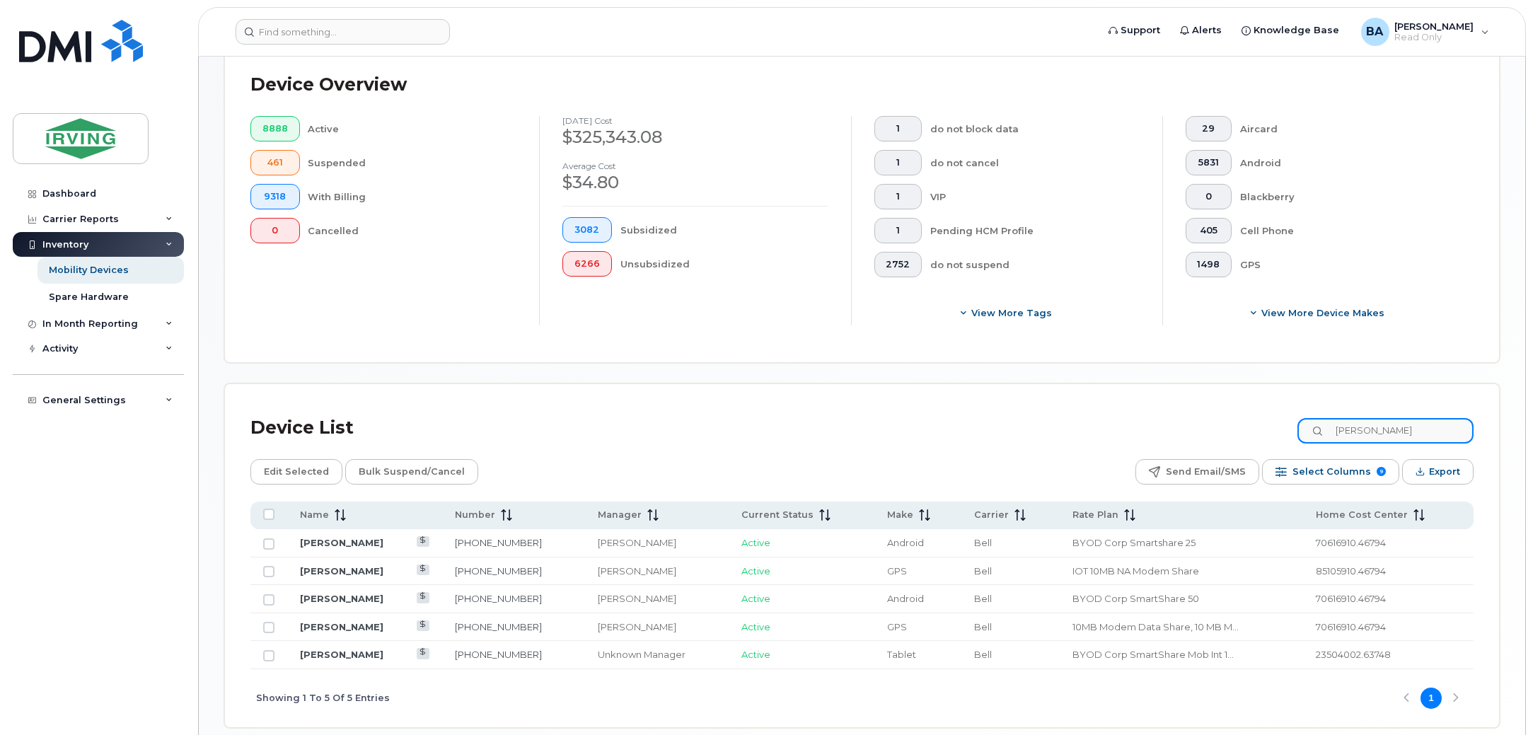
scroll to position [353, 0]
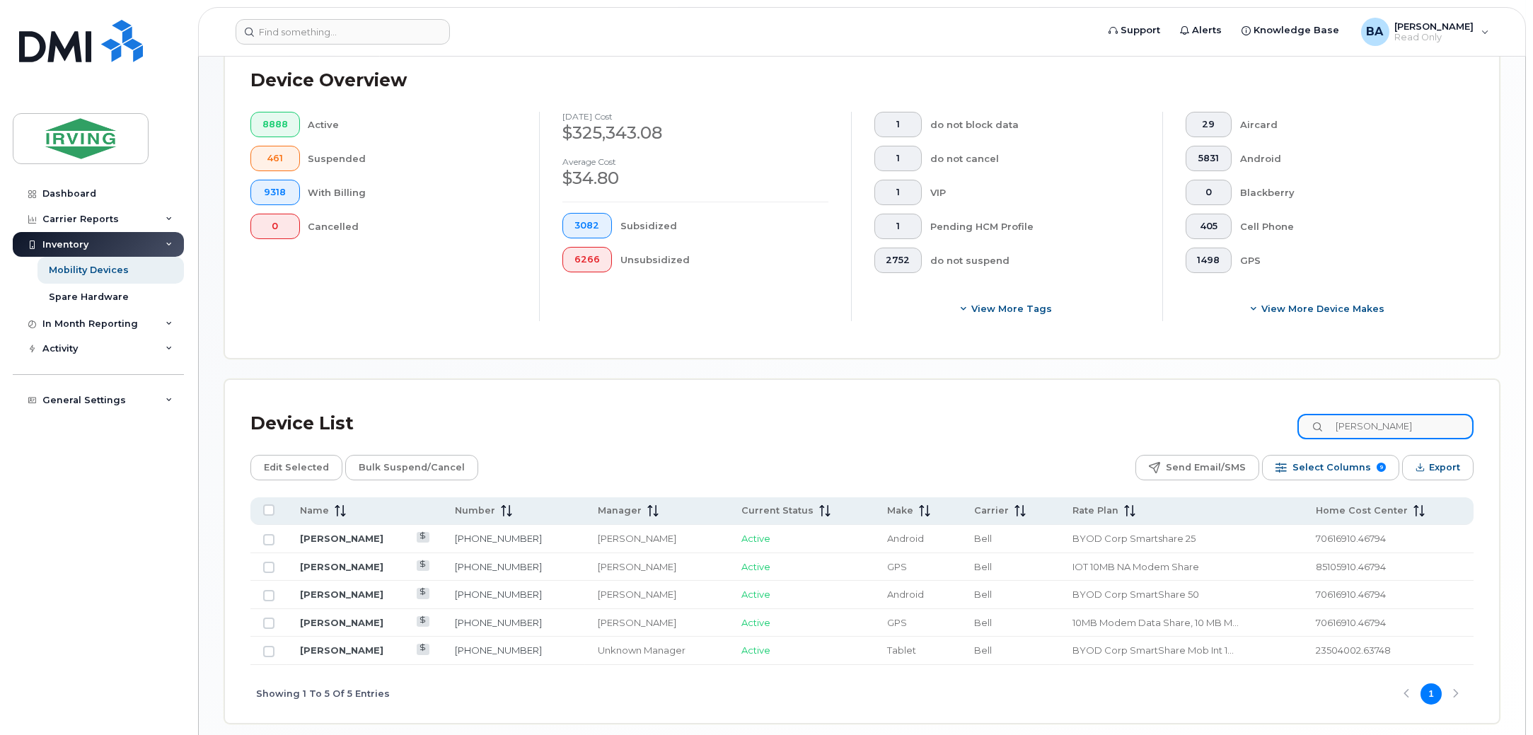
drag, startPoint x: 1383, startPoint y: 434, endPoint x: 1444, endPoint y: 430, distance: 61.7
drag, startPoint x: 1444, startPoint y: 430, endPoint x: 1025, endPoint y: 398, distance: 420.9
click at [1026, 398] on div "Device List [PERSON_NAME] Edit Selected Bulk Suspend/Cancel Send Email/SMS Sele…" at bounding box center [862, 551] width 1274 height 343
drag, startPoint x: 1400, startPoint y: 426, endPoint x: 943, endPoint y: 426, distance: 457.1
click at [979, 418] on div "Device List butt" at bounding box center [863, 423] width 1224 height 37
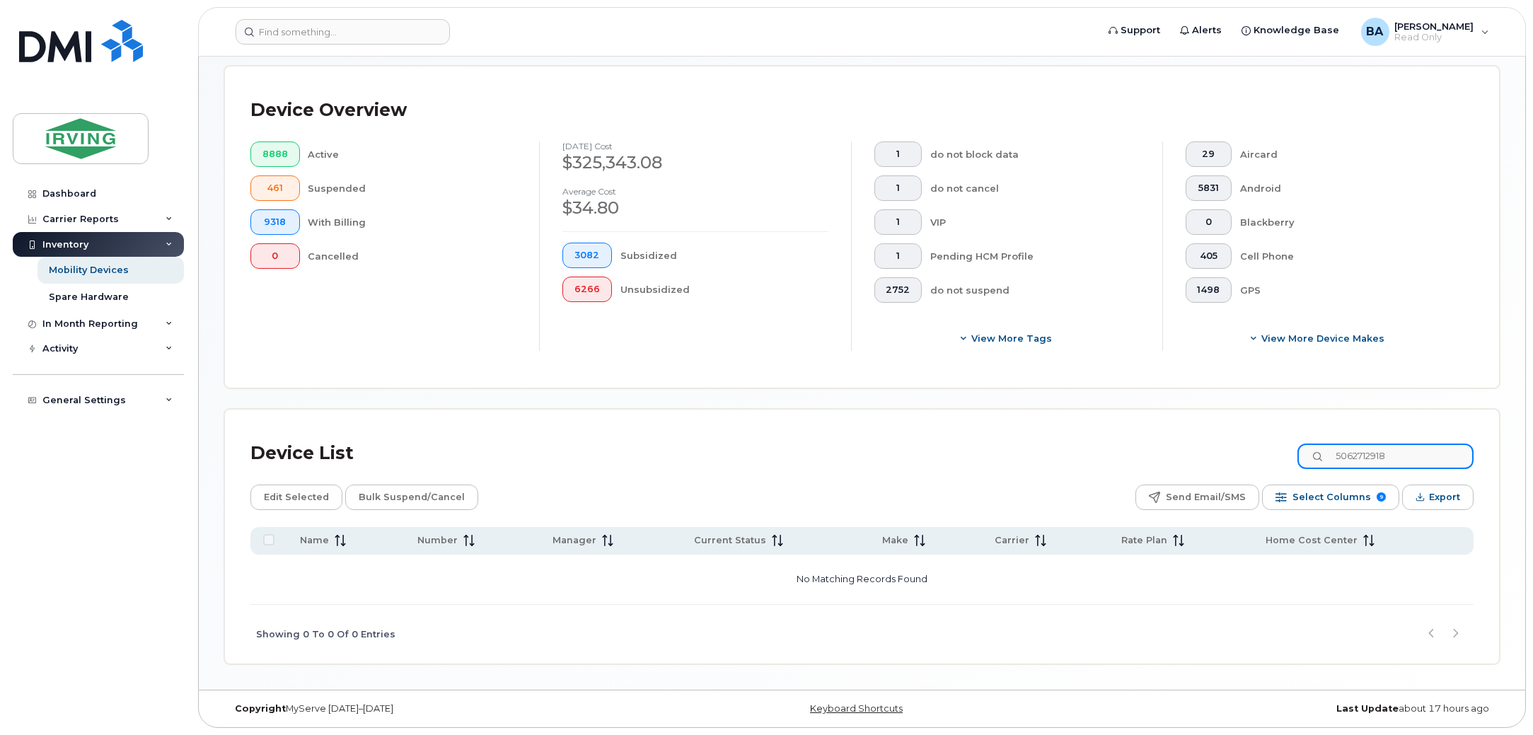
scroll to position [323, 0]
drag, startPoint x: 1422, startPoint y: 456, endPoint x: 838, endPoint y: 469, distance: 584.7
click at [955, 442] on div "Device List 5062712918" at bounding box center [863, 454] width 1224 height 37
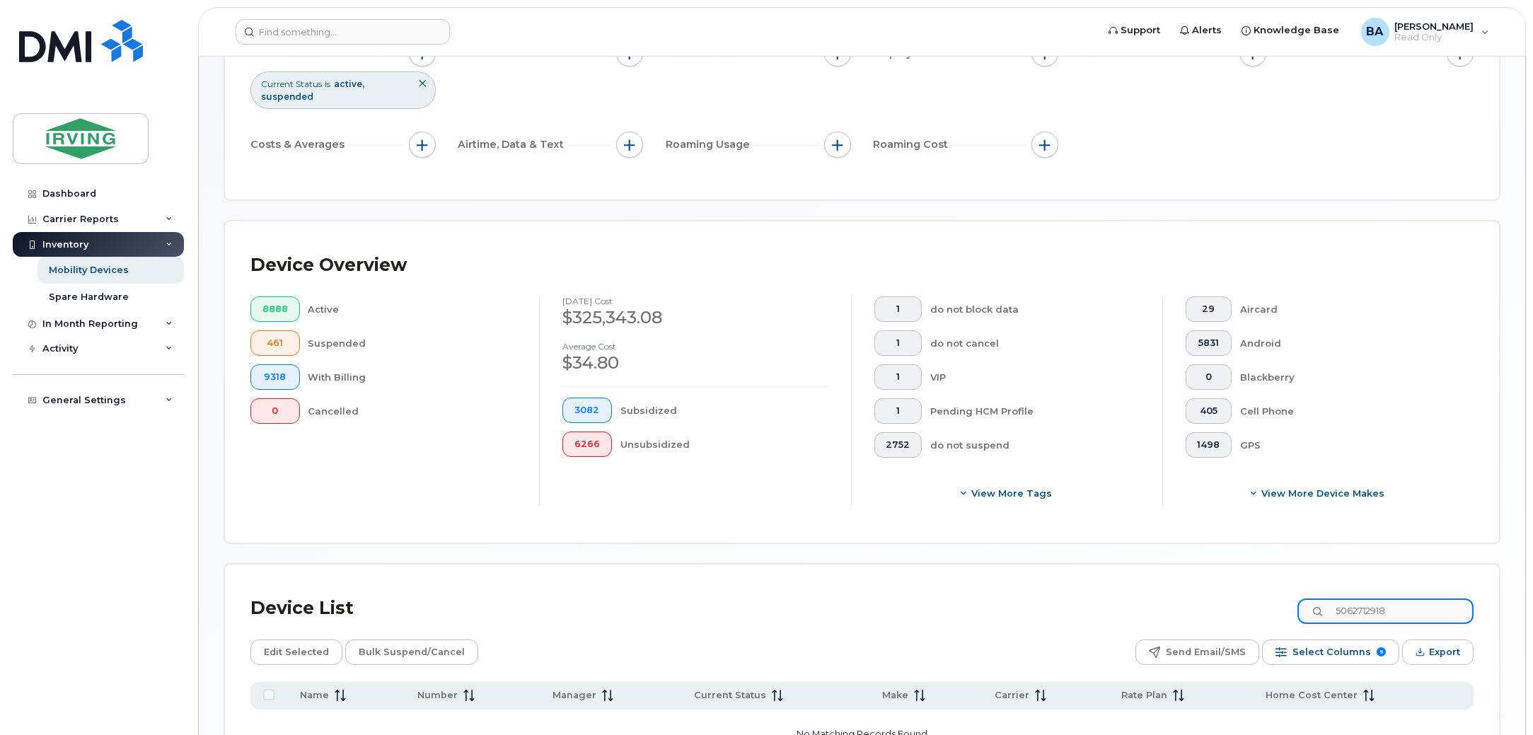
scroll to position [0, 0]
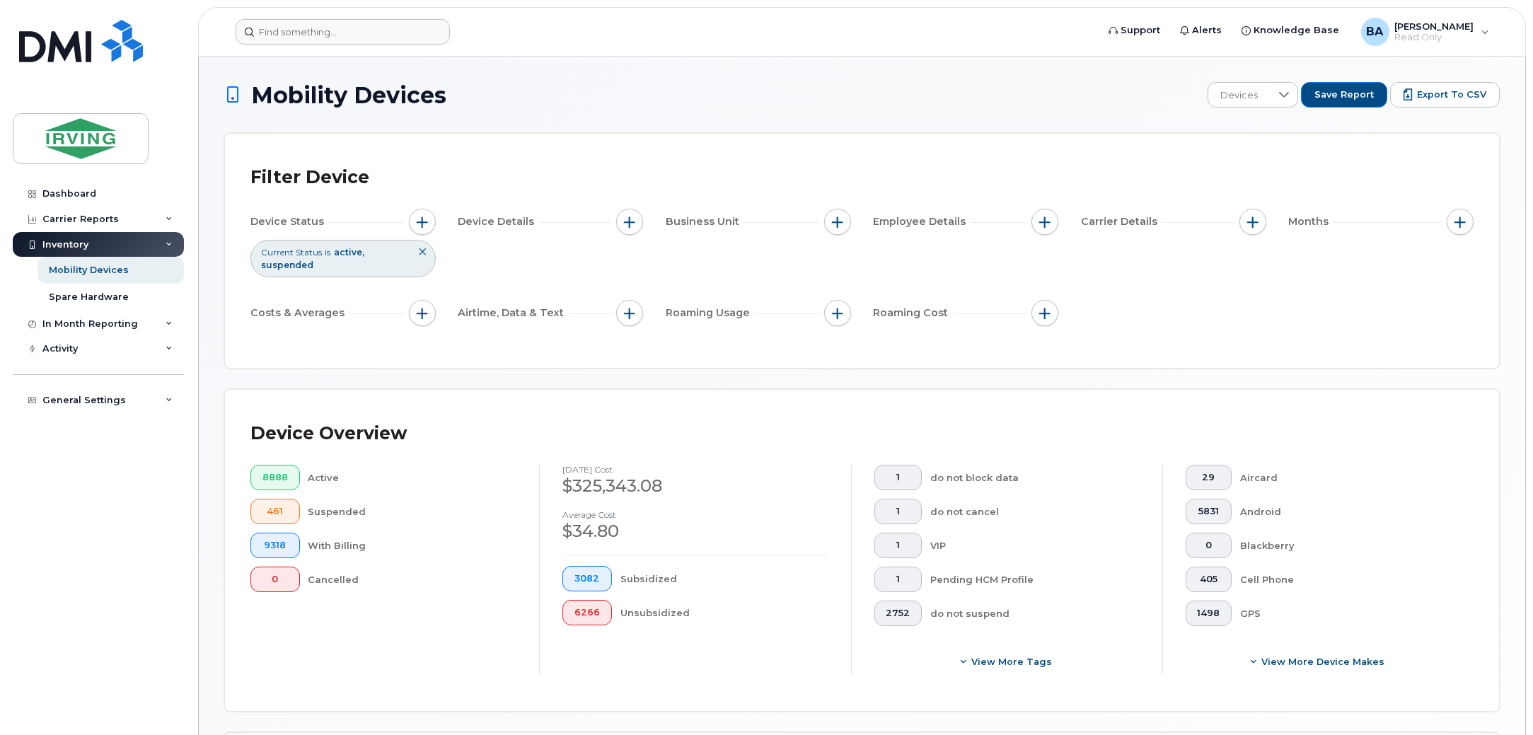
type input "5062712918"
click at [349, 35] on input at bounding box center [343, 31] width 214 height 25
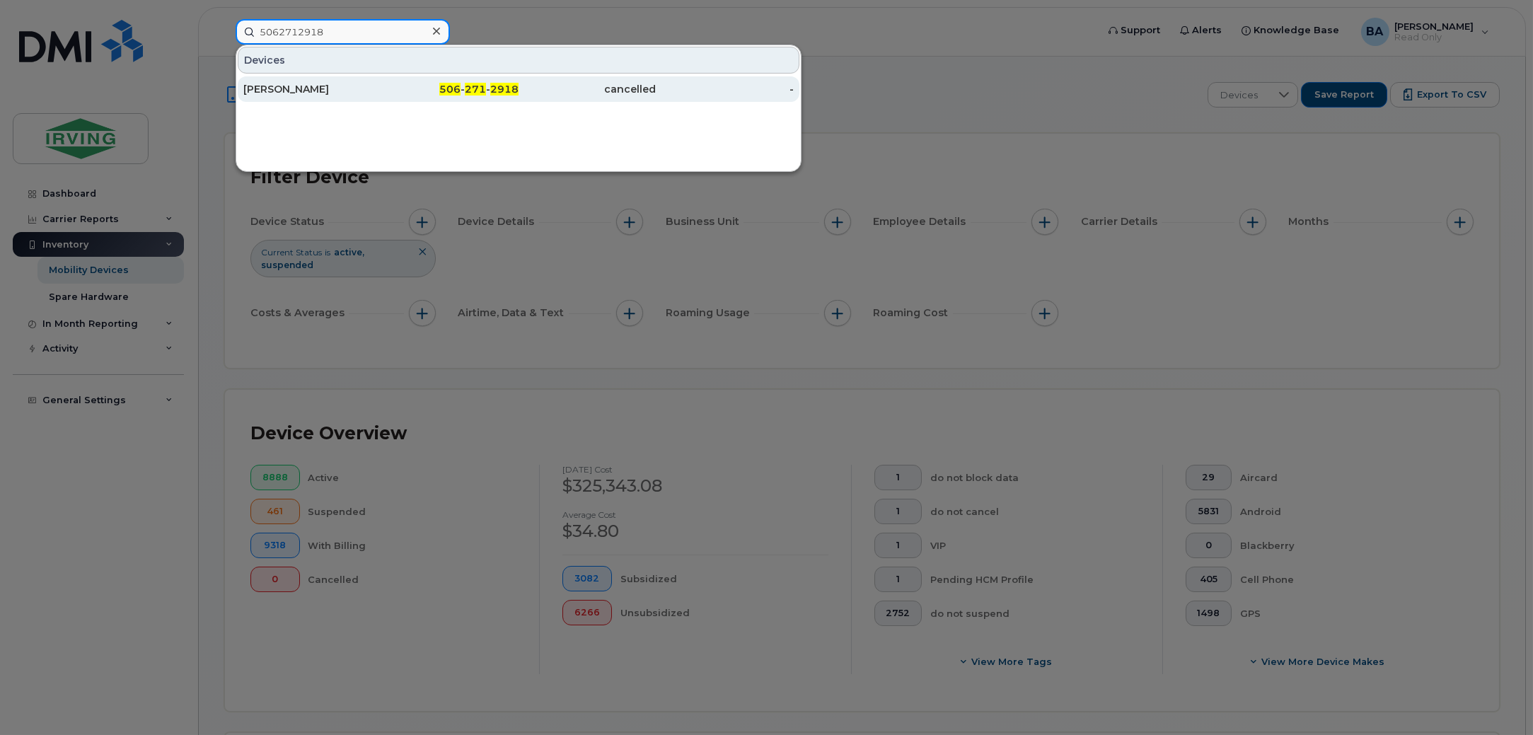
type input "5062712918"
click at [332, 79] on div "[PERSON_NAME]" at bounding box center [312, 88] width 138 height 25
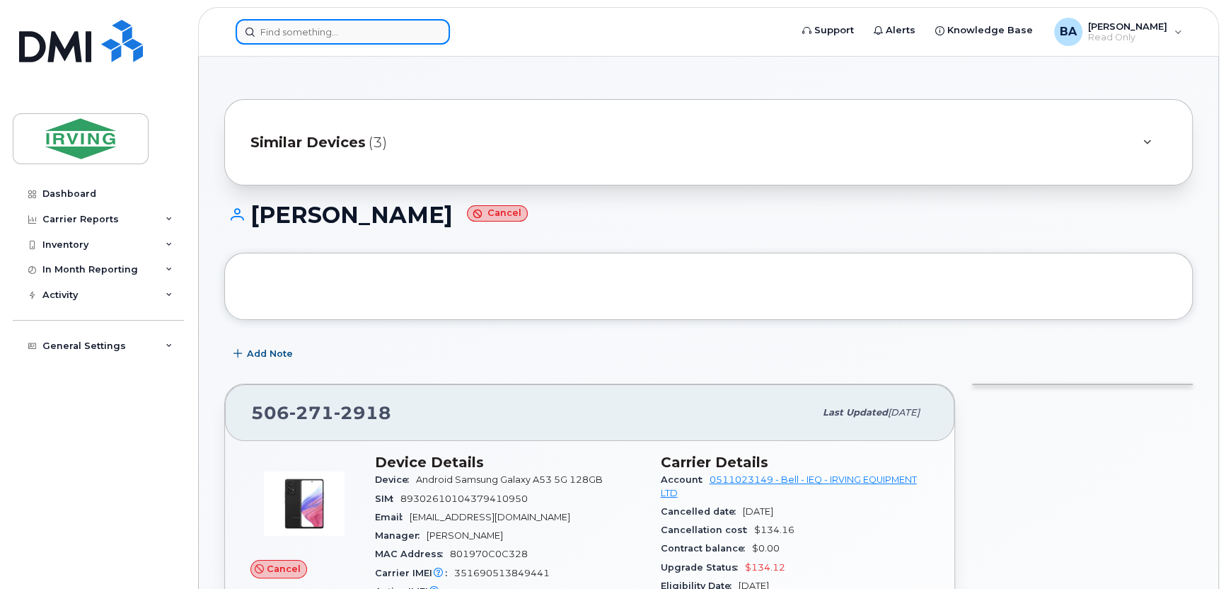
click at [350, 30] on input at bounding box center [343, 31] width 214 height 25
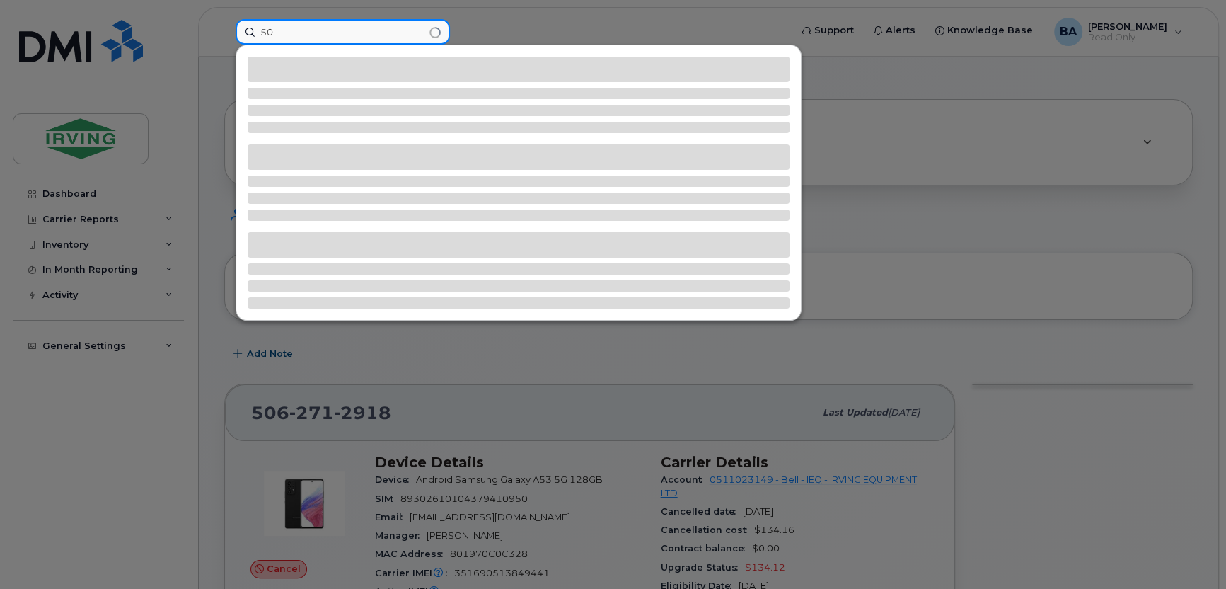
type input "5"
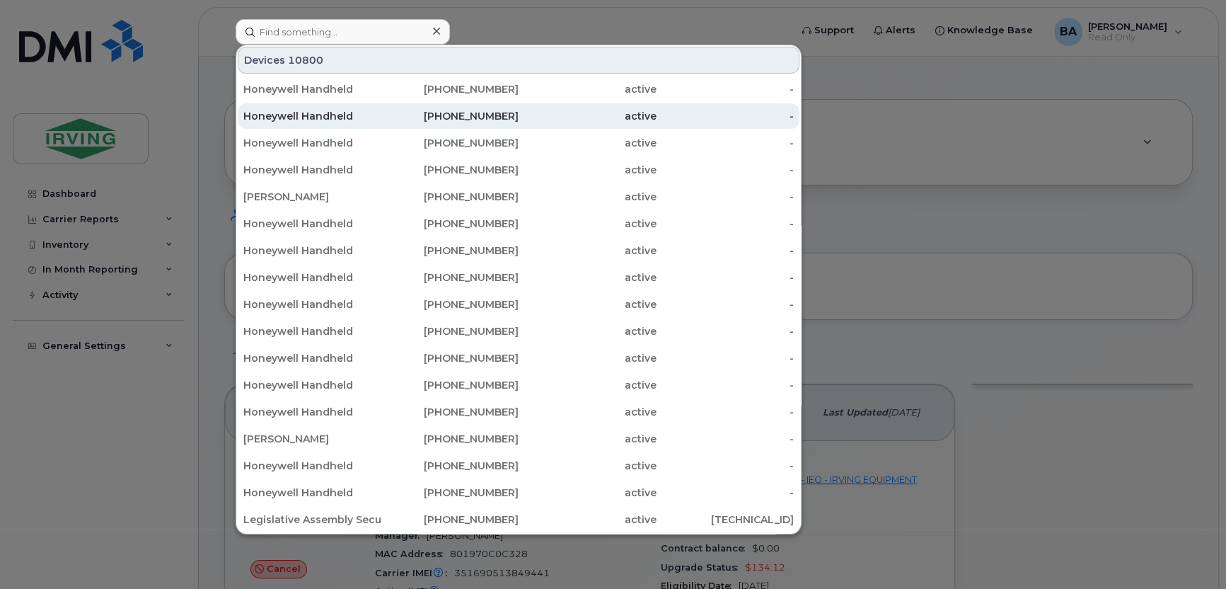
click at [391, 122] on div "[PHONE_NUMBER]" at bounding box center [450, 116] width 138 height 14
